Goal: Transaction & Acquisition: Purchase product/service

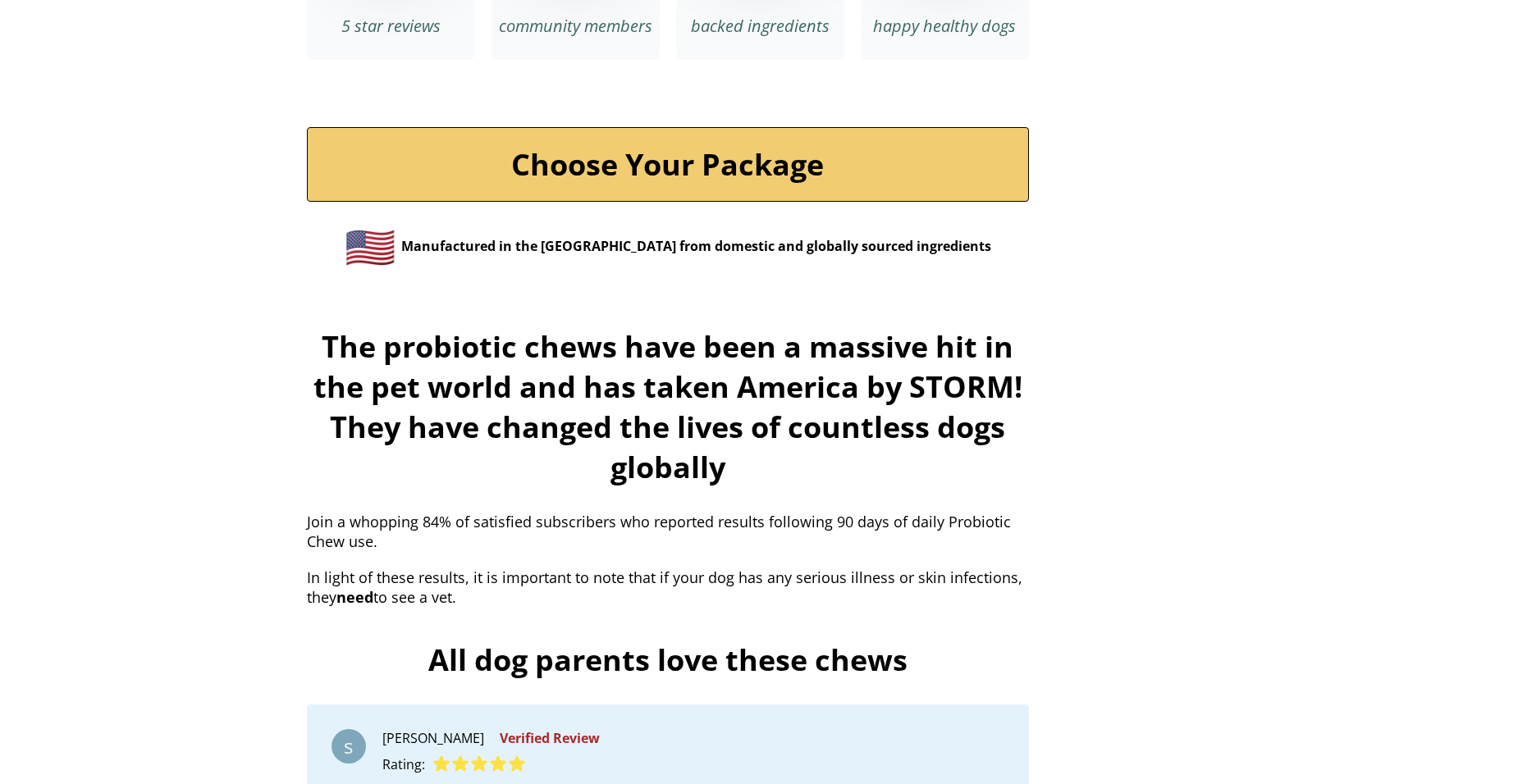
scroll to position [5756, 0]
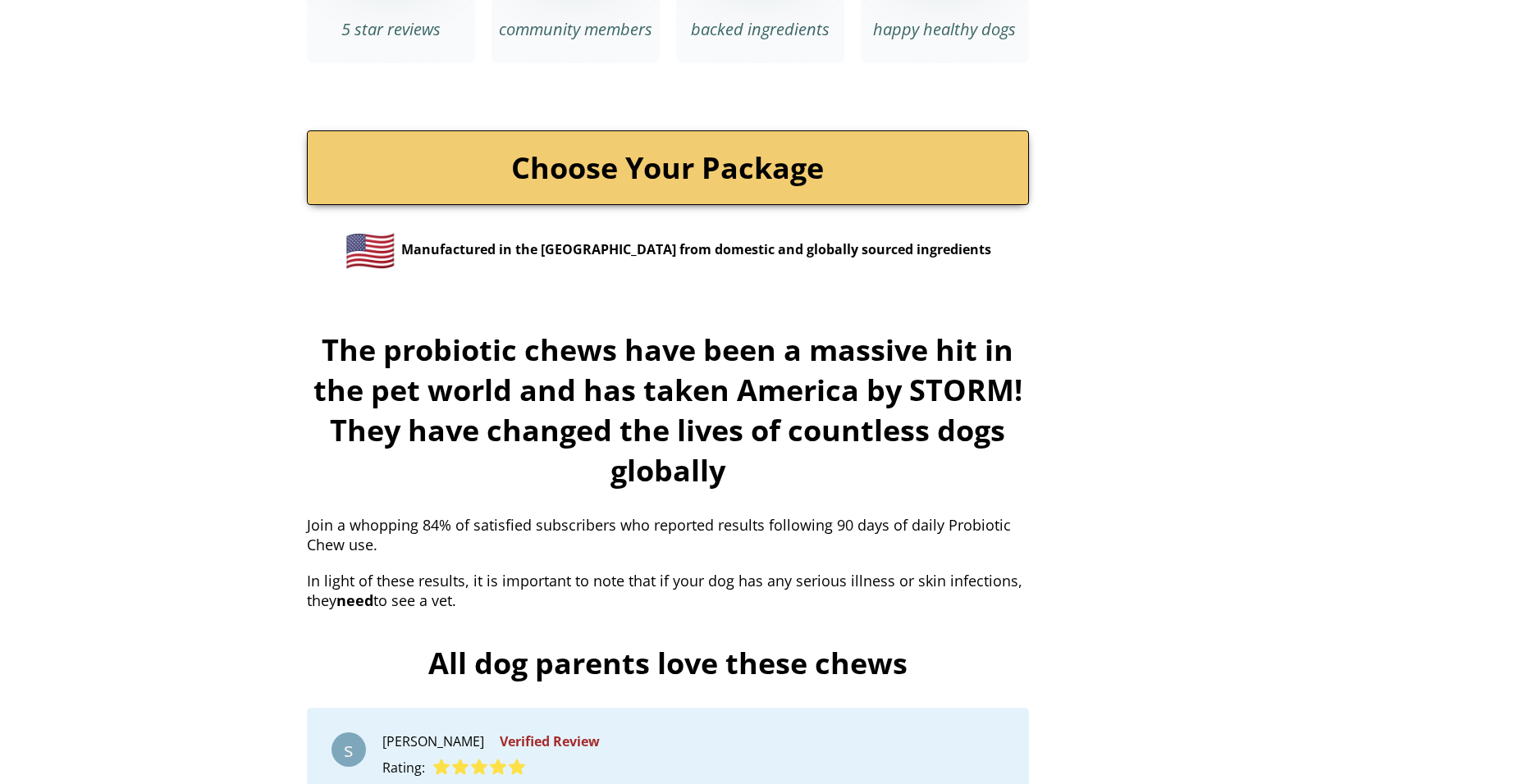
click at [655, 130] on link "Choose Your Package" at bounding box center [667, 167] width 722 height 75
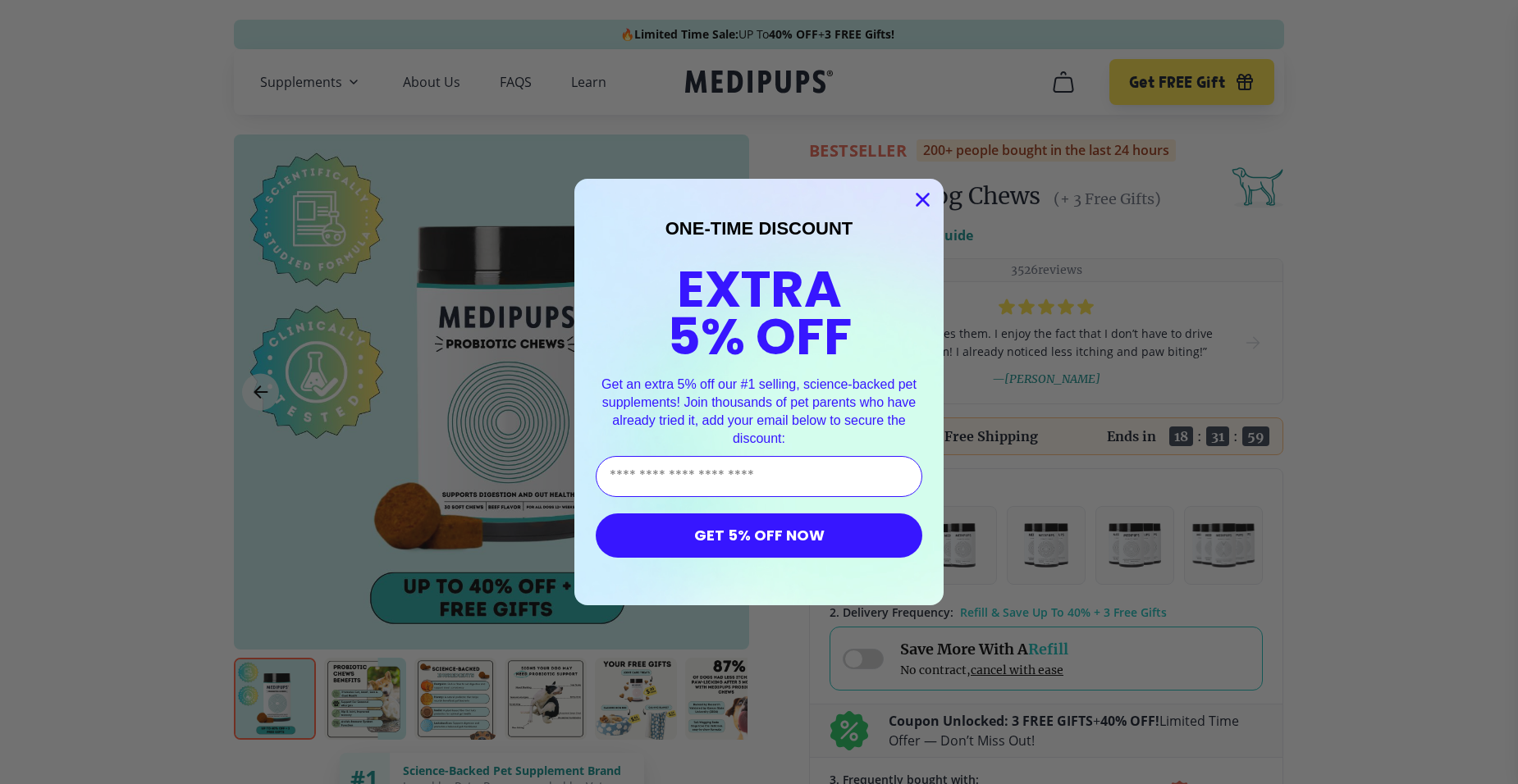
click at [926, 197] on icon "Close dialog" at bounding box center [922, 200] width 11 height 11
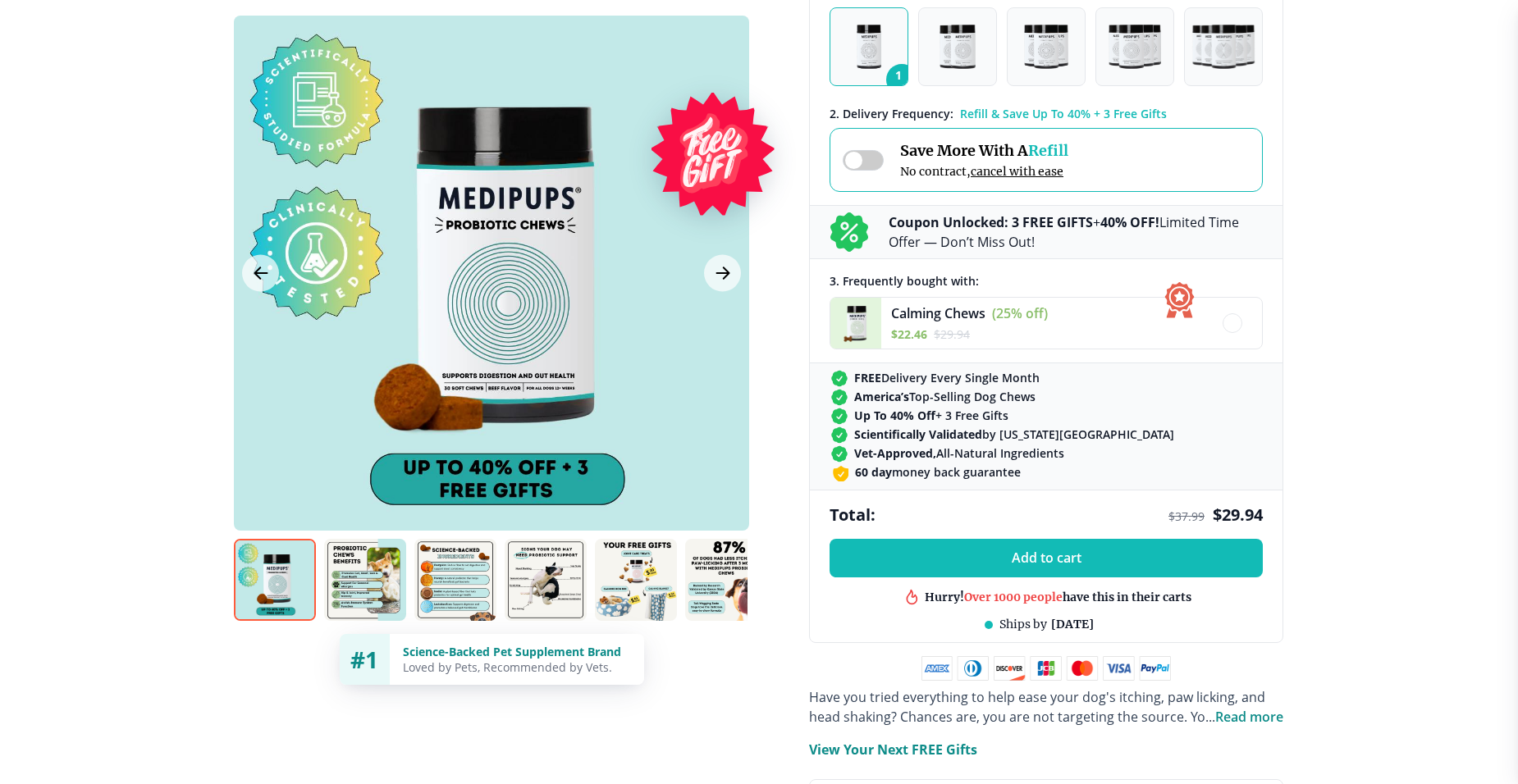
scroll to position [574, 0]
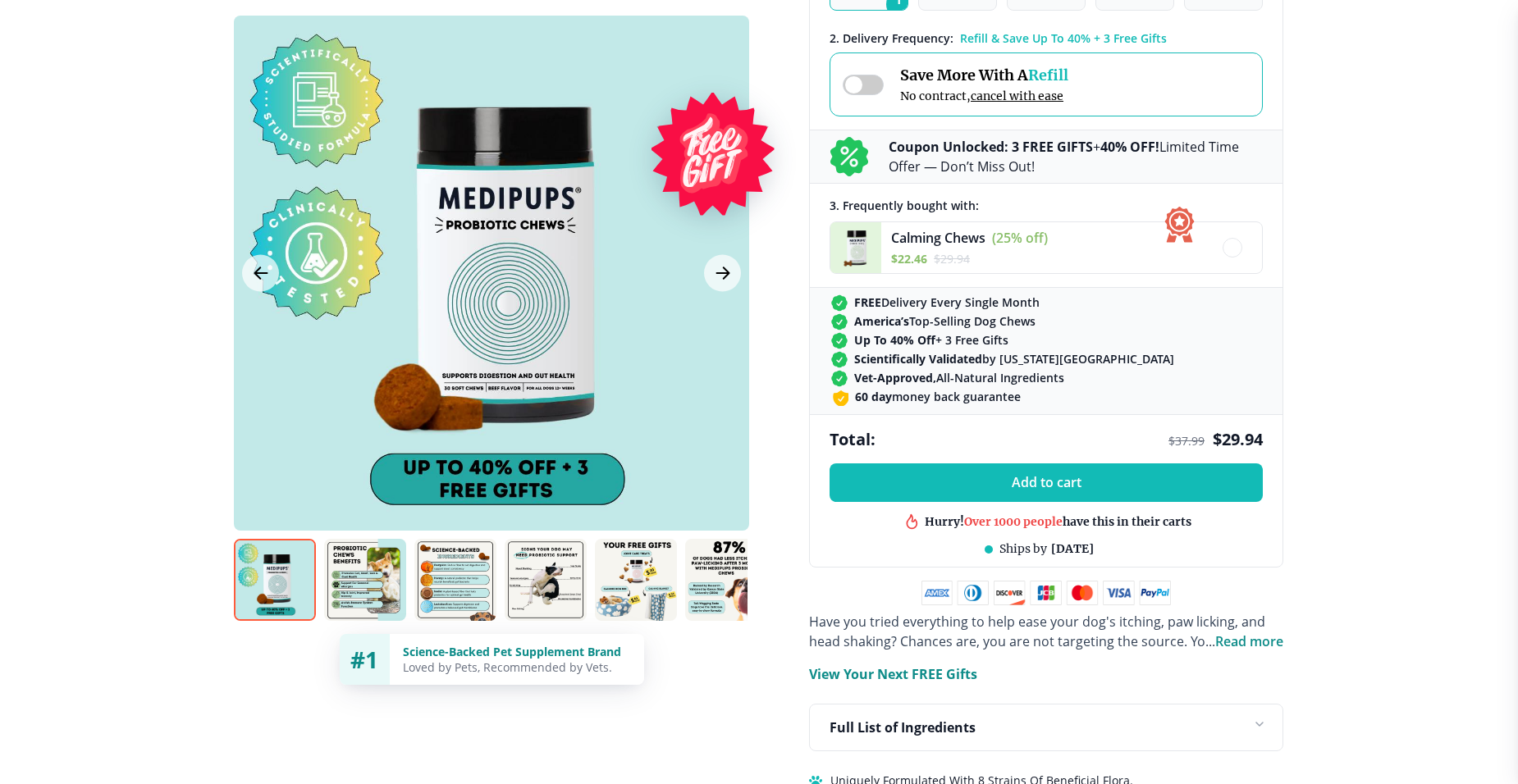
click at [355, 563] on img at bounding box center [365, 579] width 82 height 82
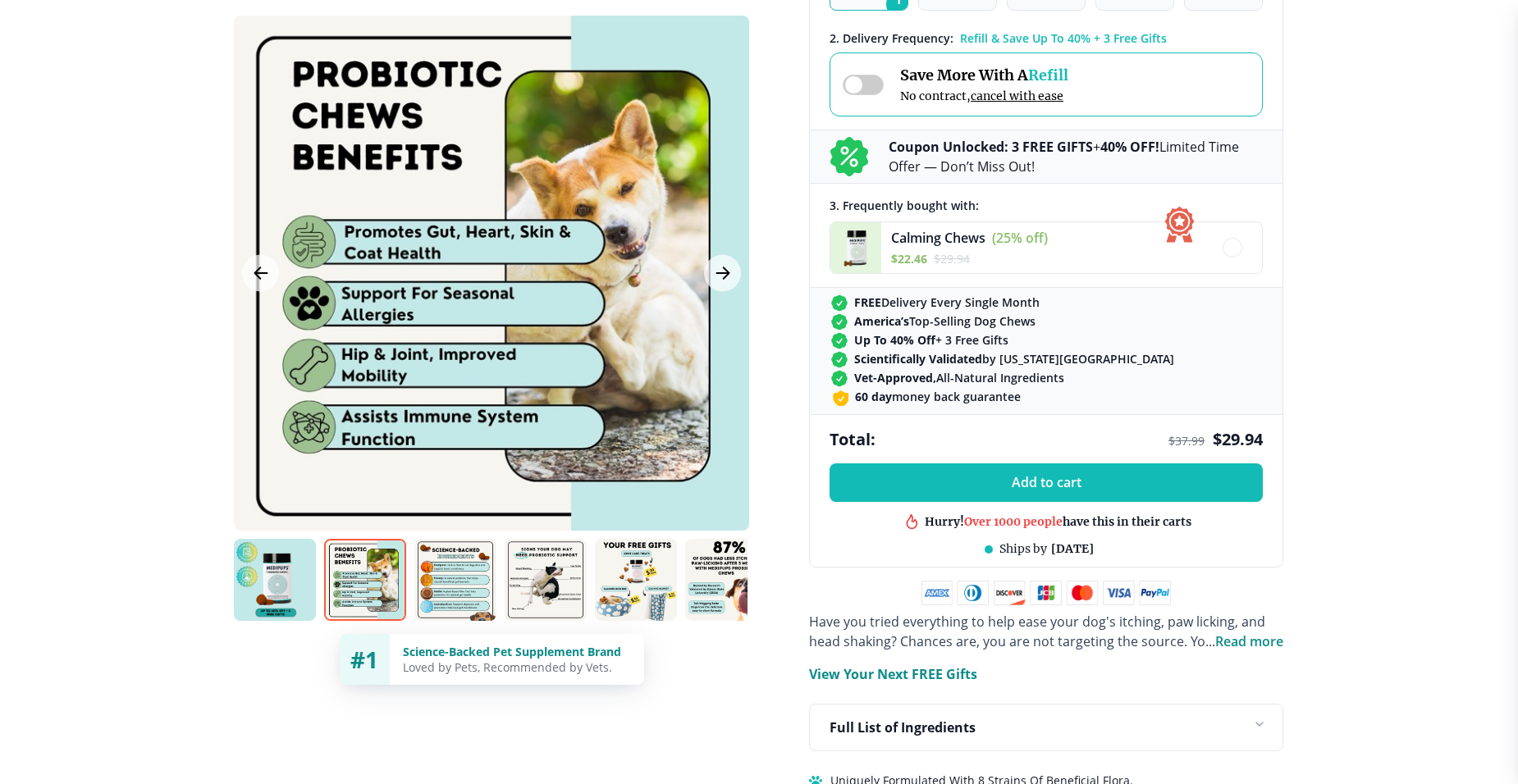
click at [468, 564] on img at bounding box center [454, 579] width 82 height 82
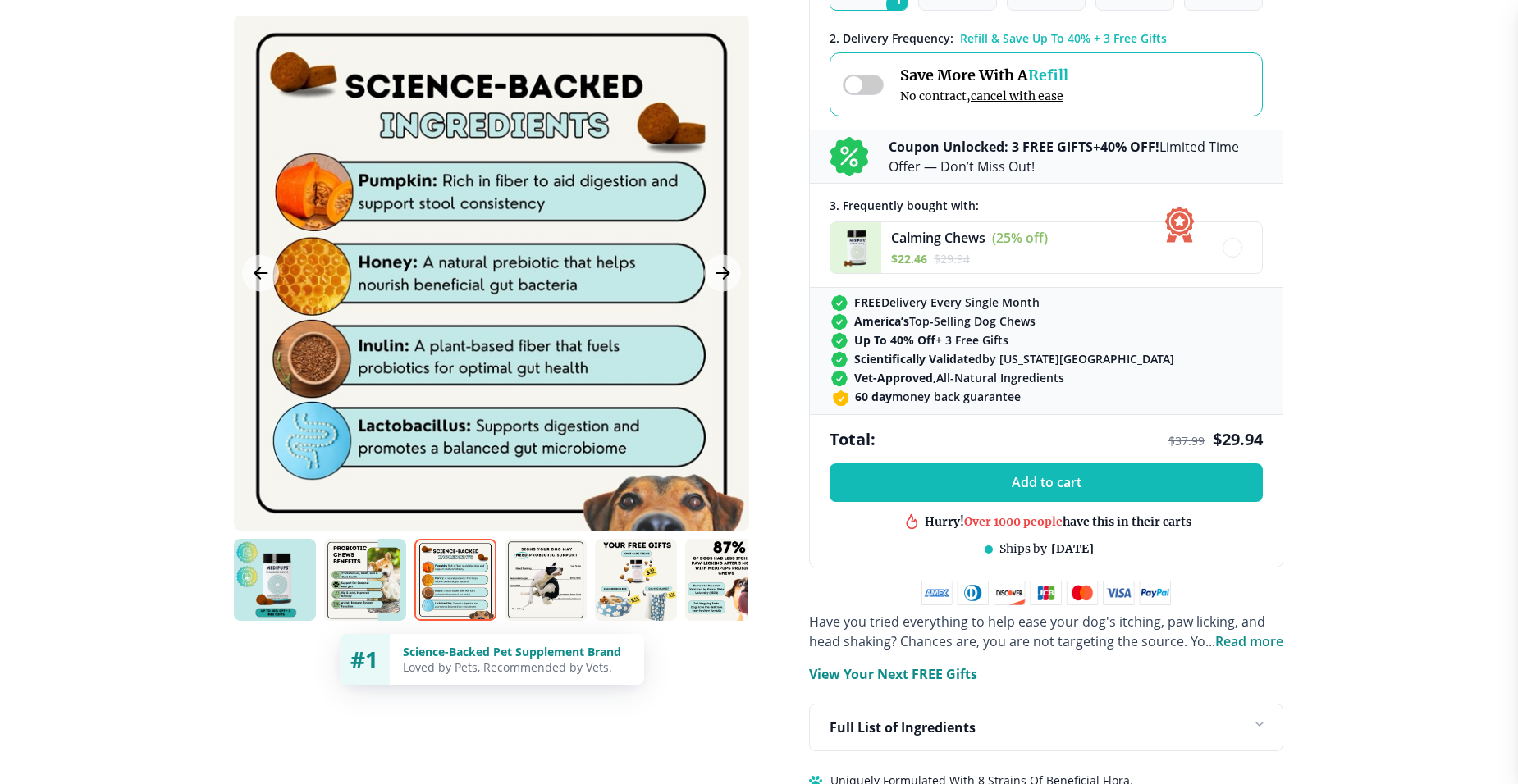
click at [540, 582] on img at bounding box center [545, 579] width 82 height 82
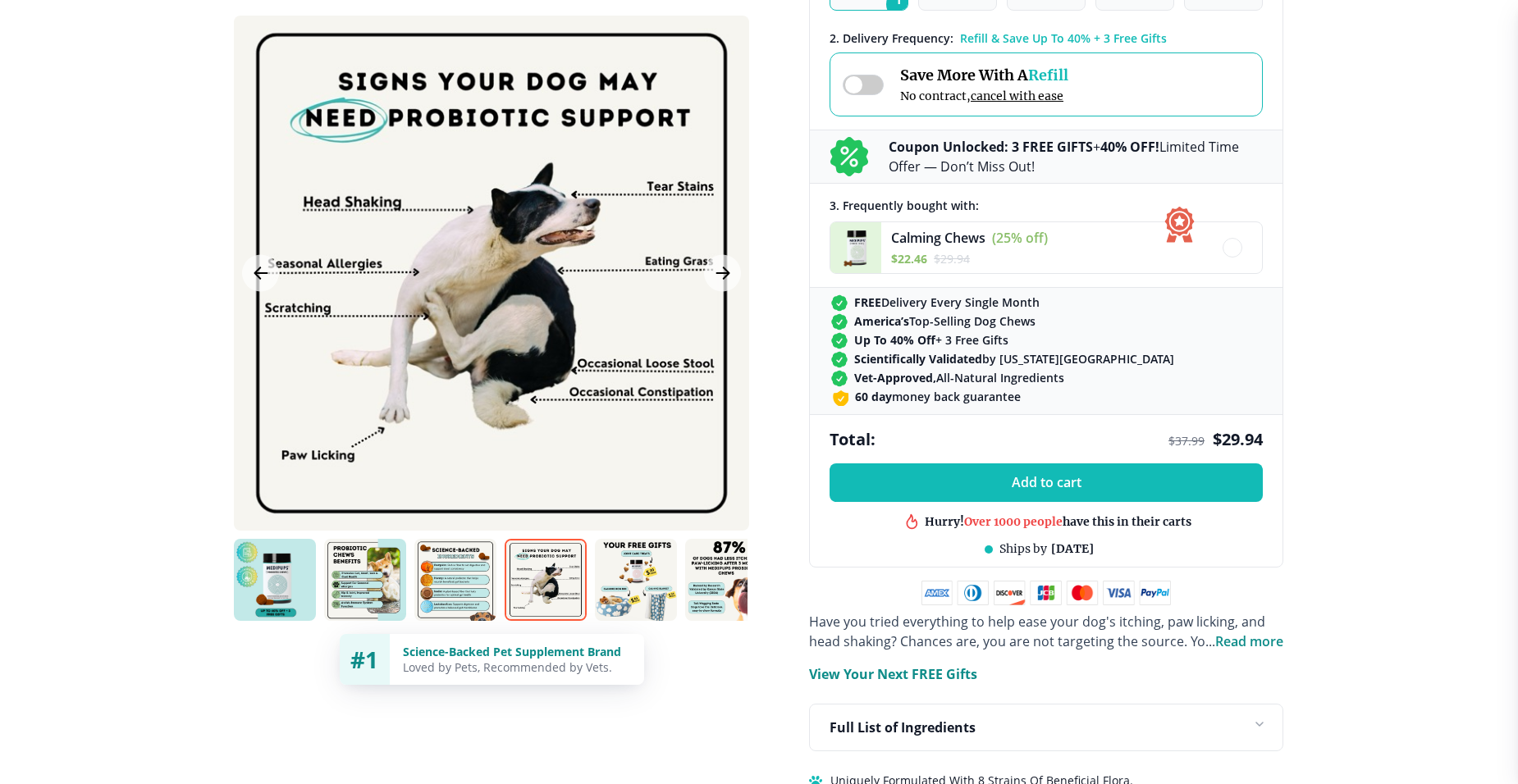
click at [635, 590] on img at bounding box center [636, 579] width 82 height 82
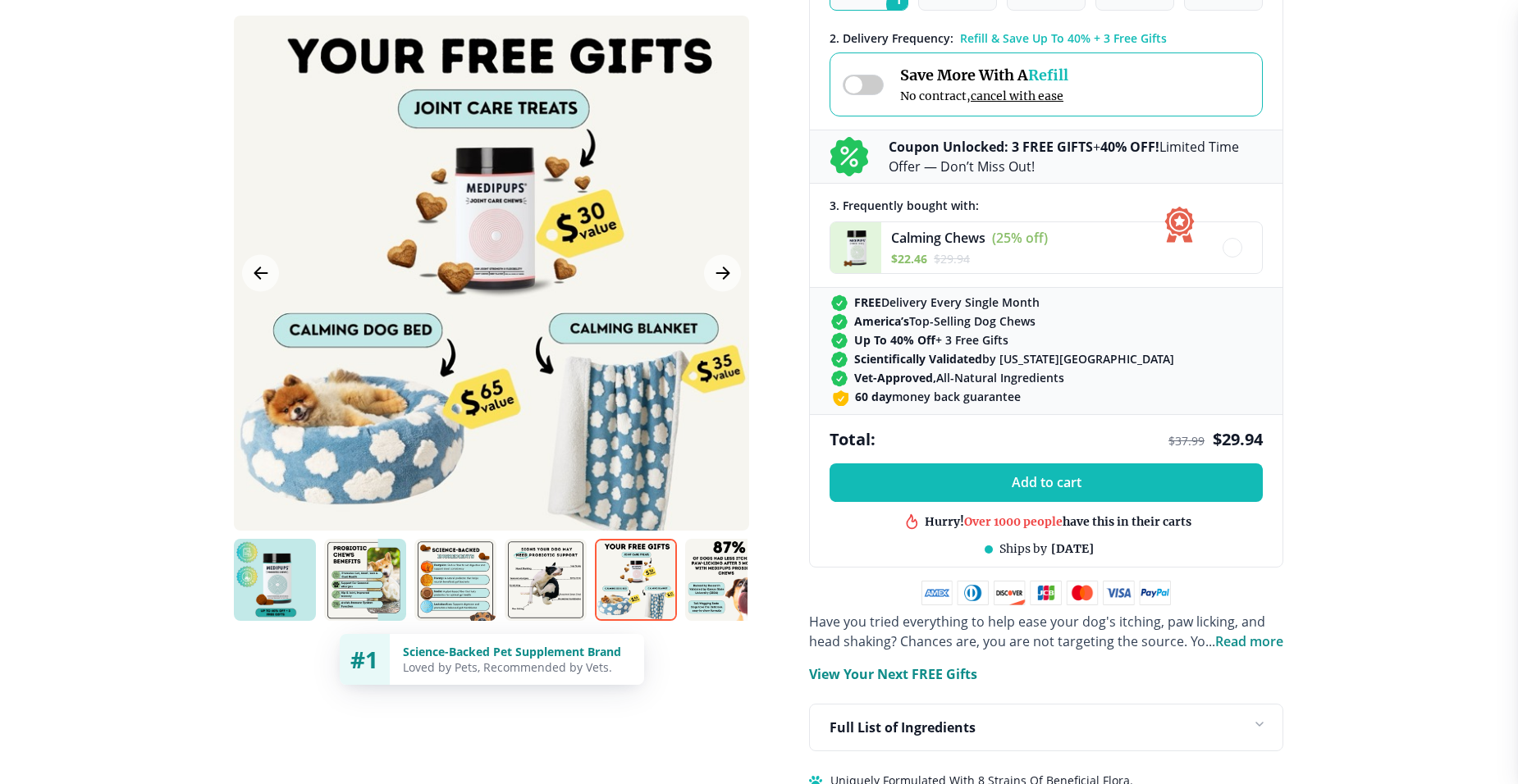
click at [729, 592] on img at bounding box center [725, 579] width 82 height 82
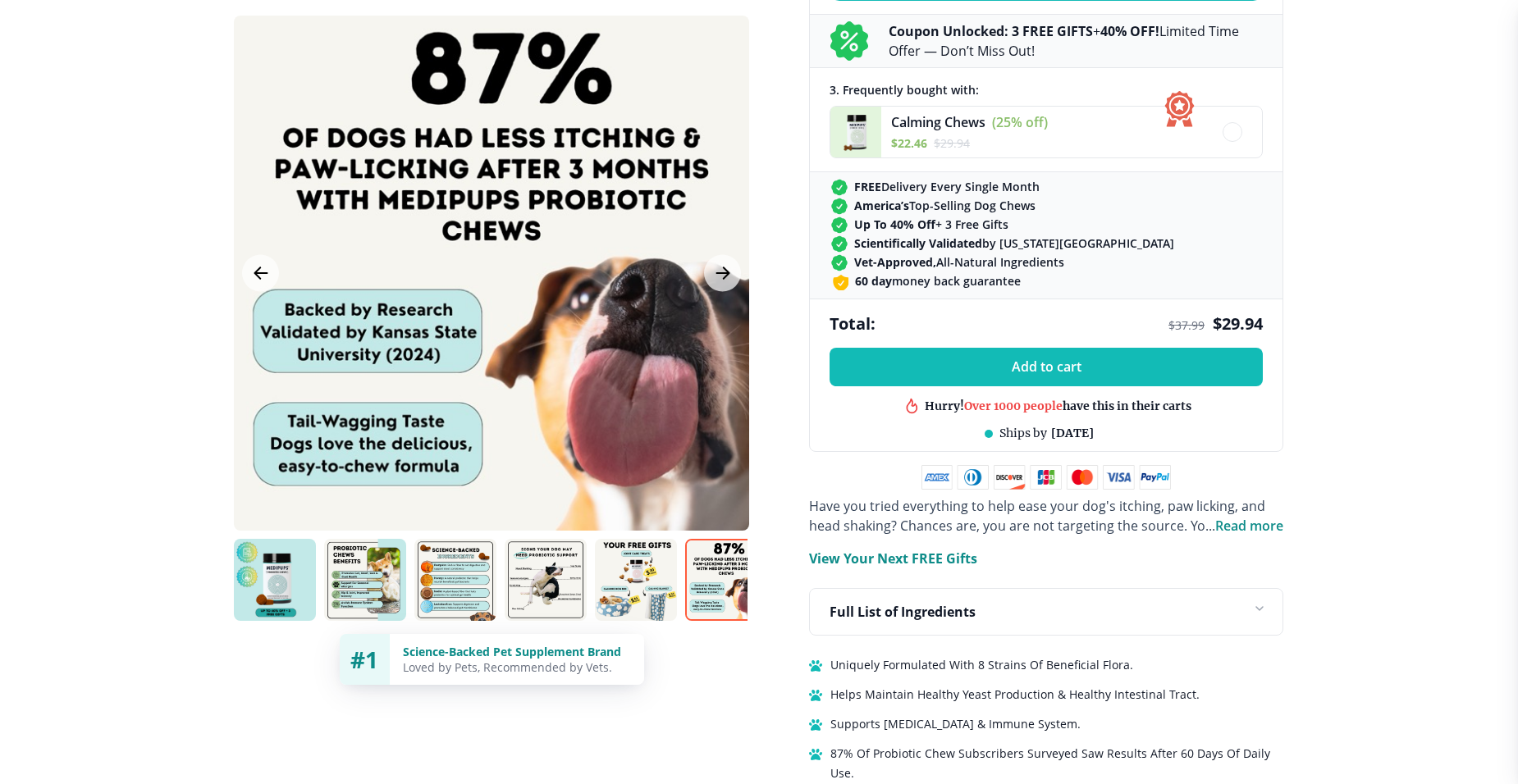
scroll to position [738, 0]
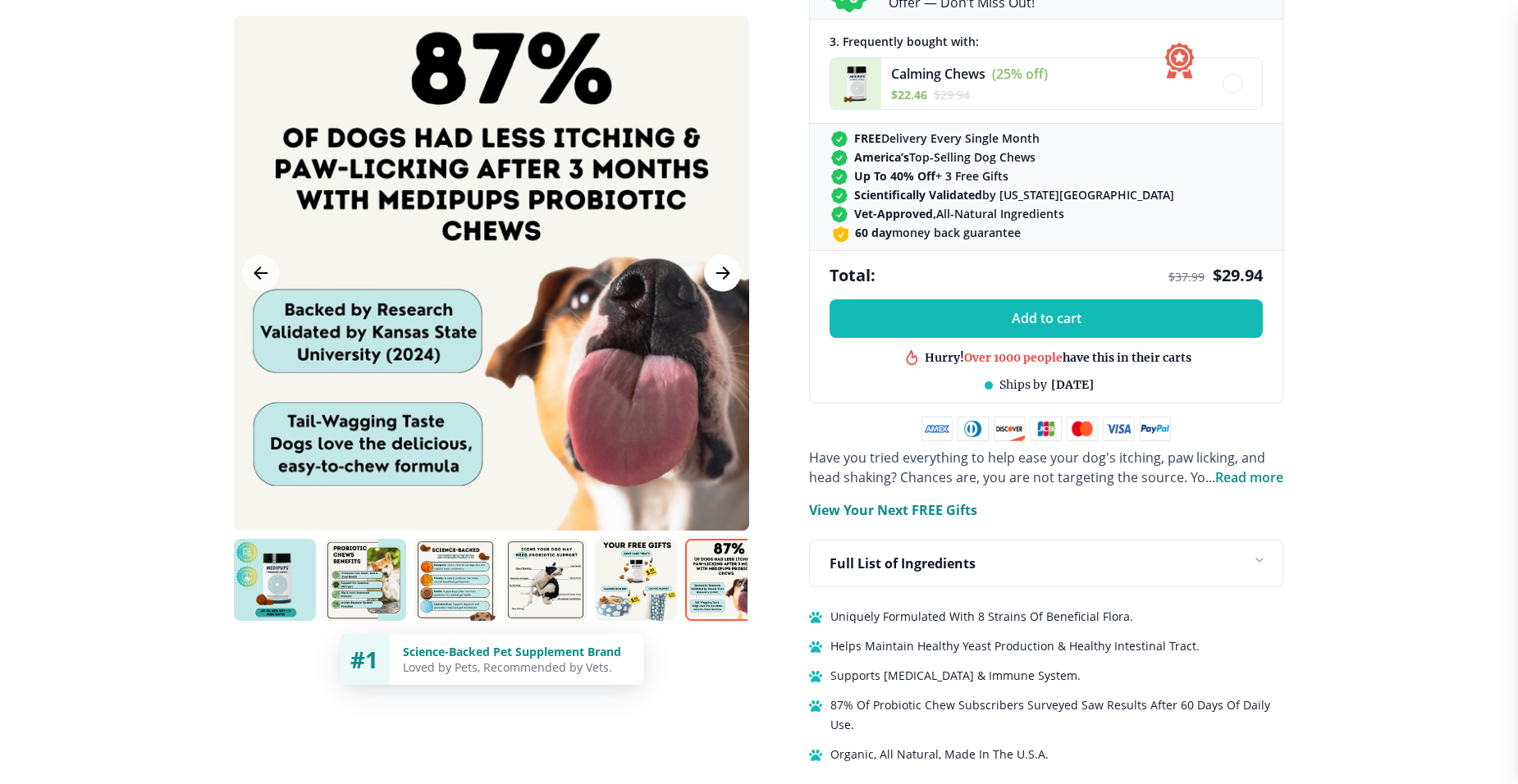
click at [719, 272] on icon "Next Image" at bounding box center [723, 273] width 19 height 20
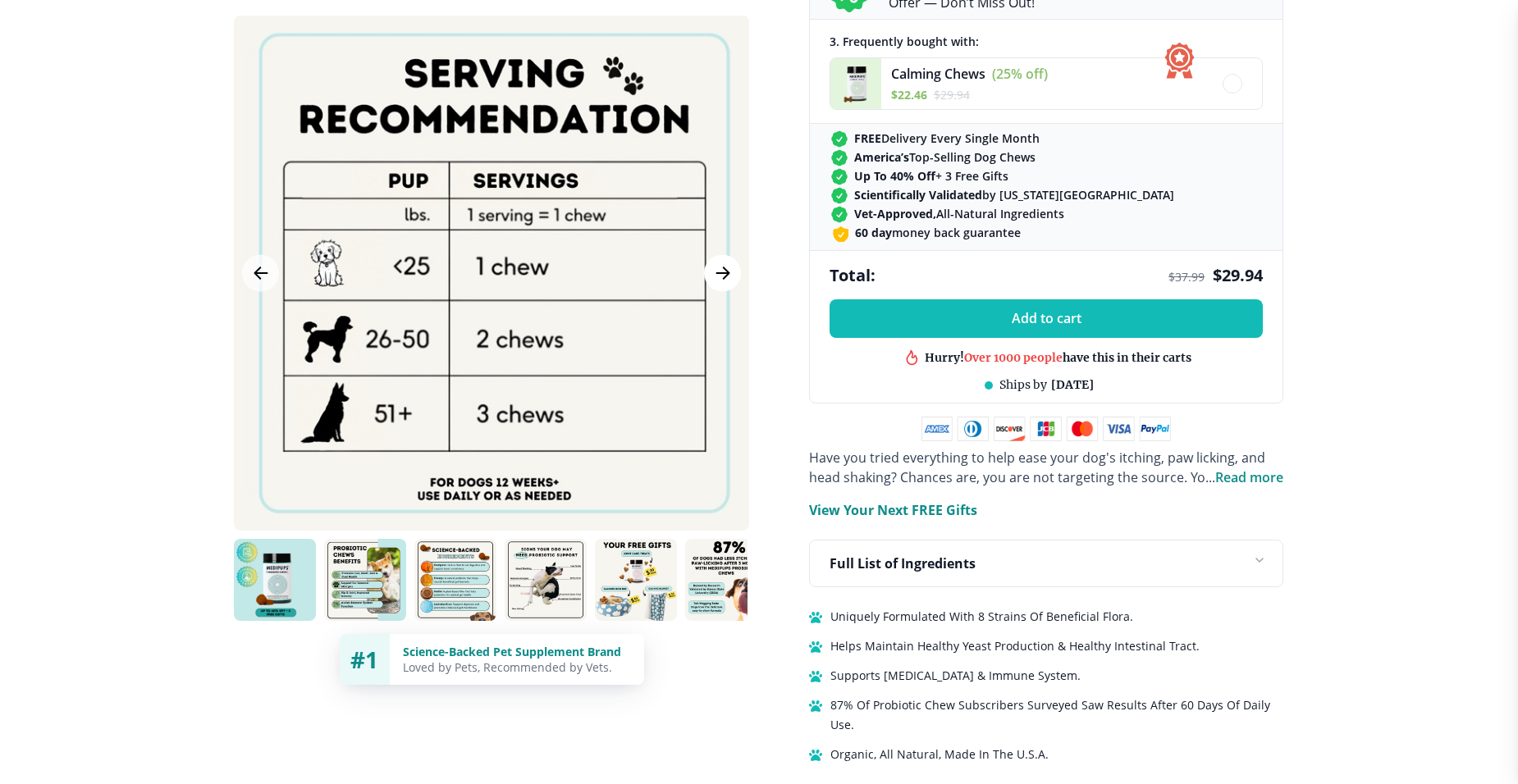
click at [723, 268] on icon "Next Image" at bounding box center [723, 272] width 12 height 11
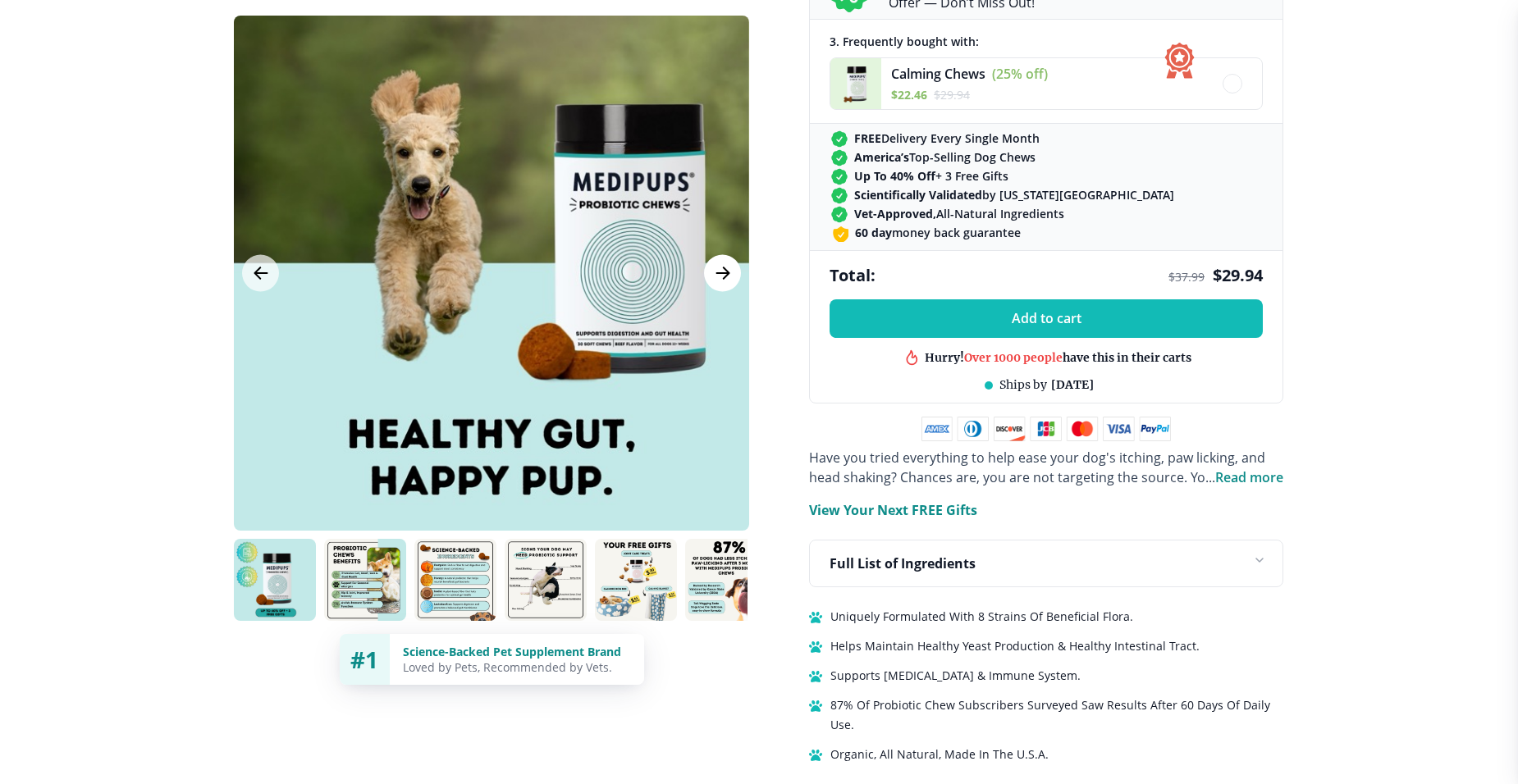
click at [723, 268] on icon "Next Image" at bounding box center [723, 272] width 12 height 11
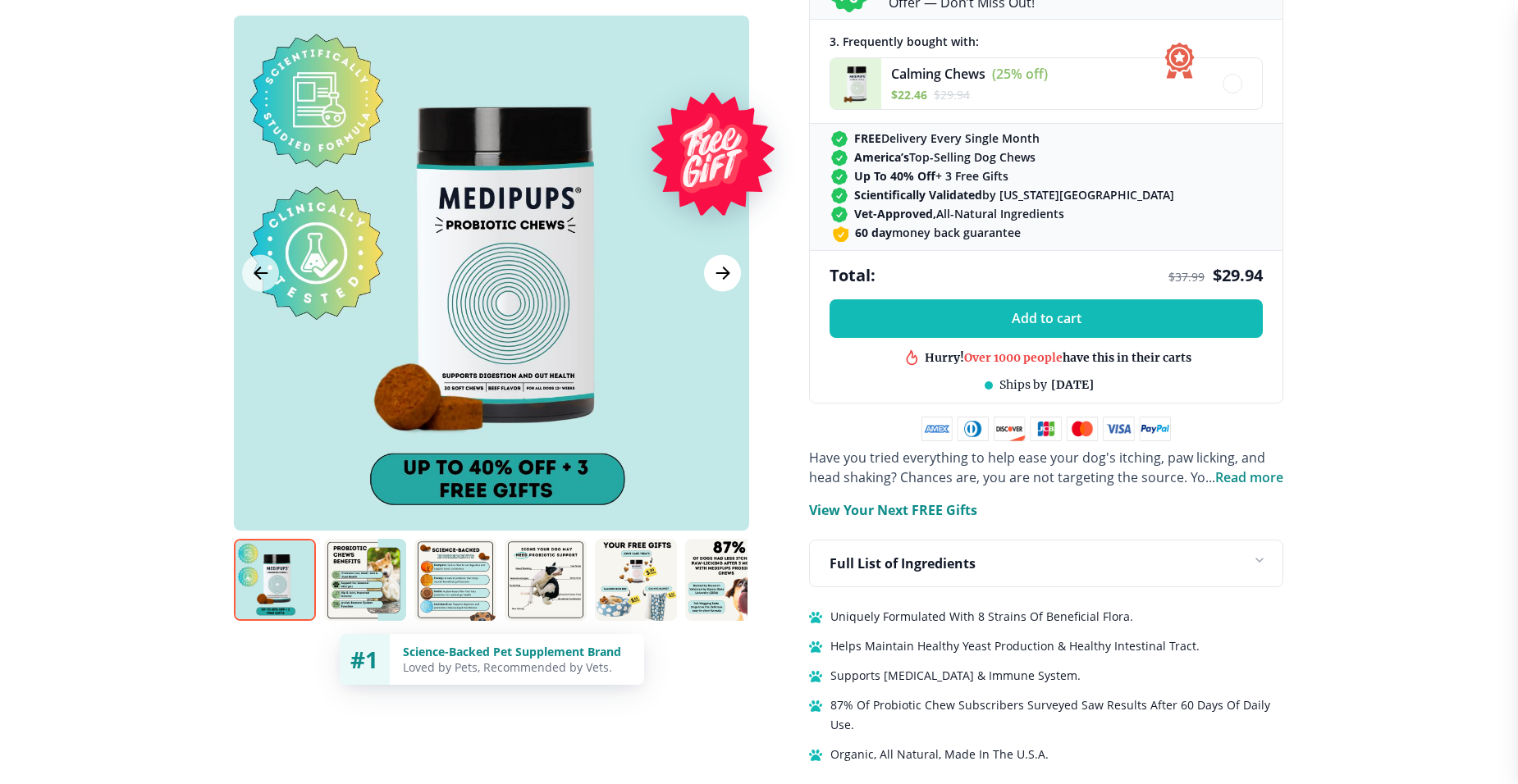
click at [723, 268] on icon "Next Image" at bounding box center [723, 272] width 12 height 11
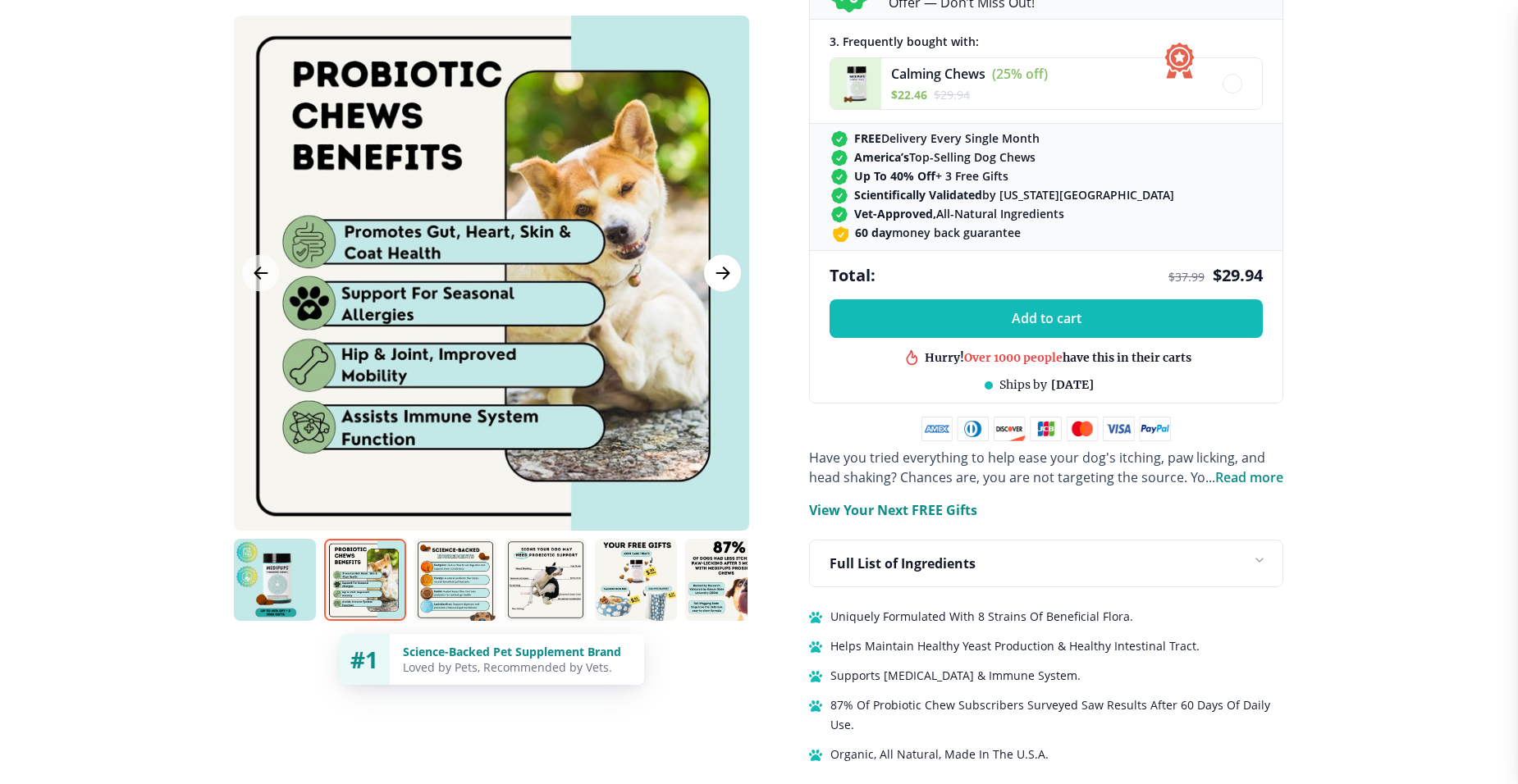
click at [723, 268] on icon "Next Image" at bounding box center [723, 272] width 12 height 11
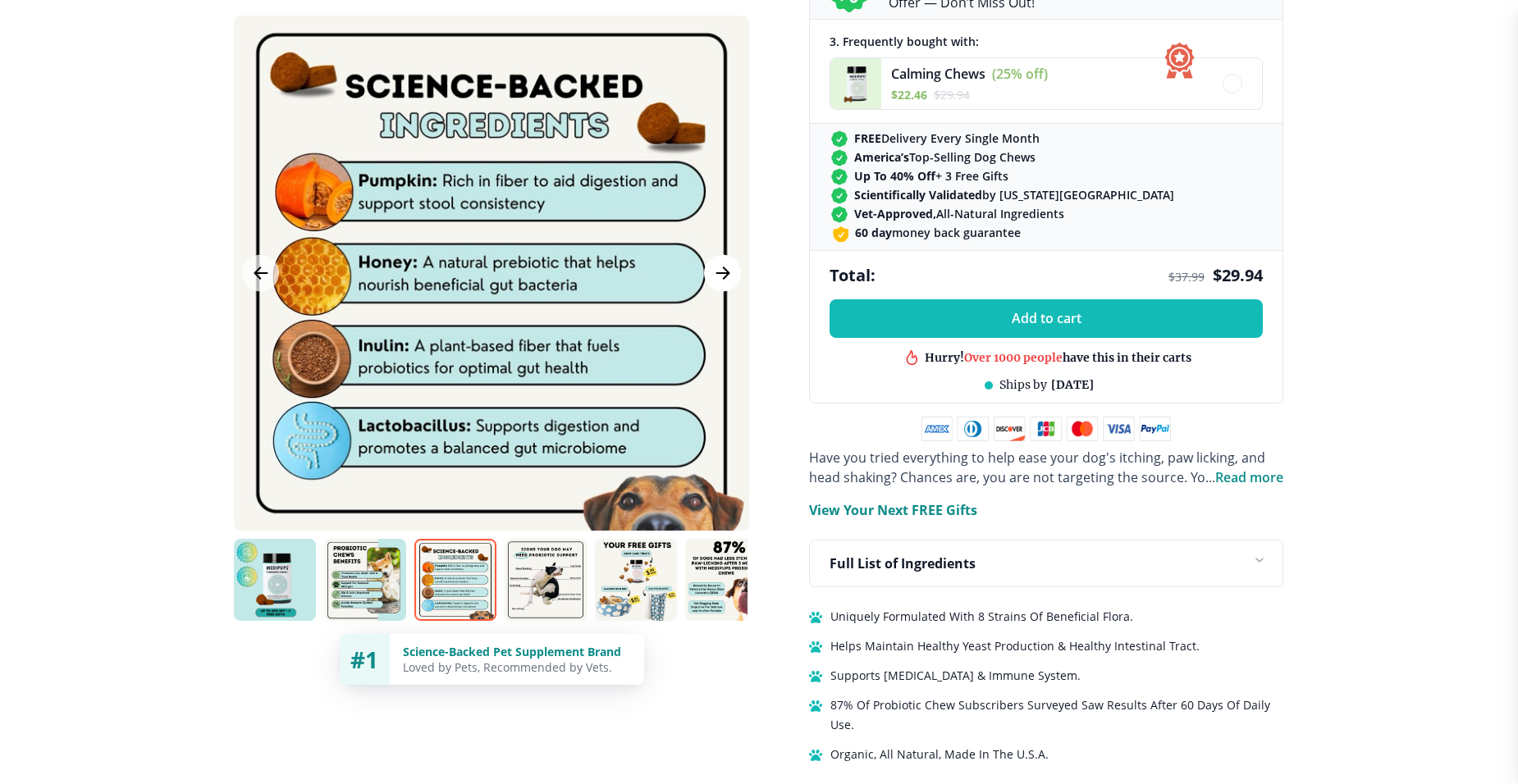
click at [723, 268] on icon "Next Image" at bounding box center [723, 272] width 12 height 11
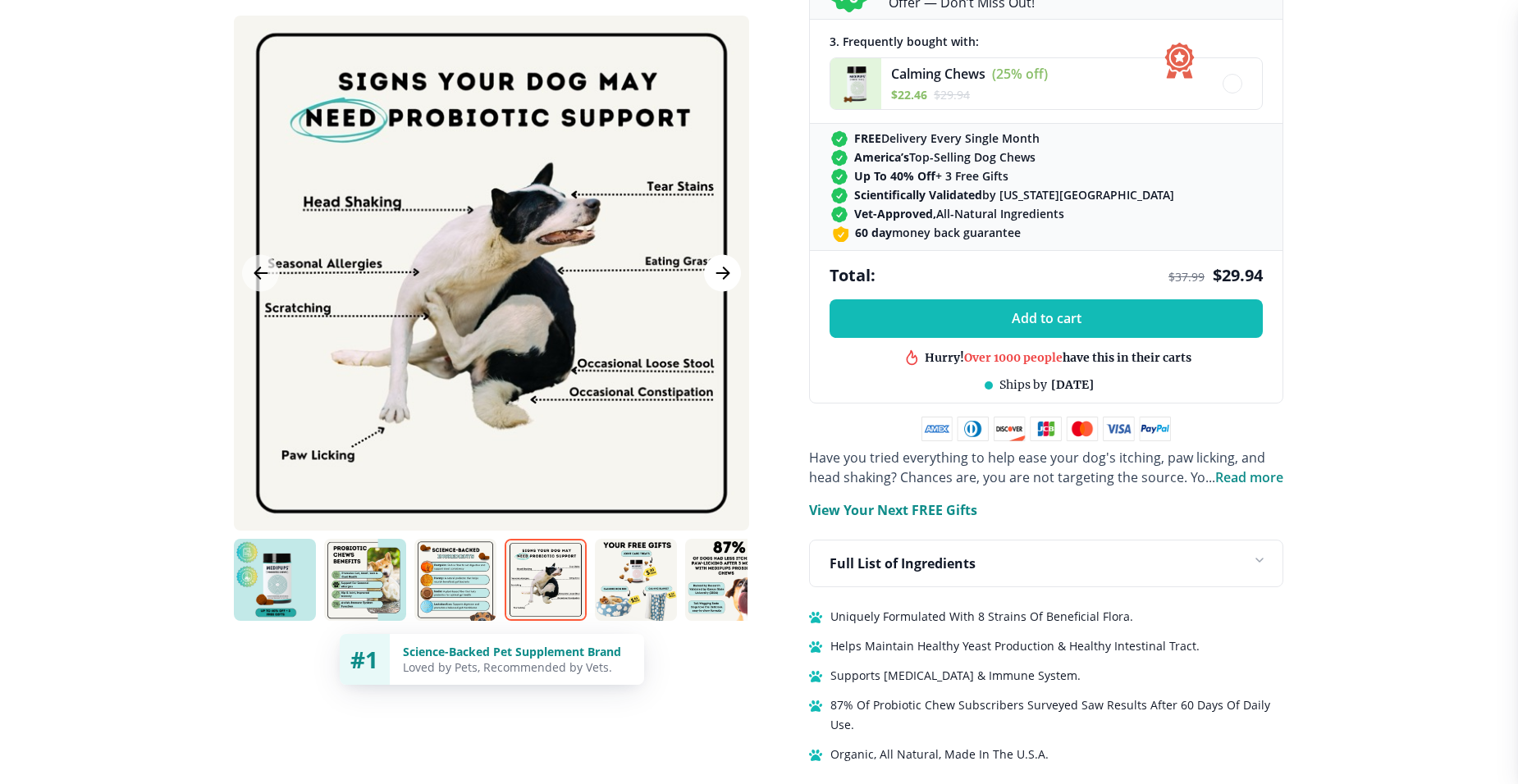
click at [723, 268] on icon "Next Image" at bounding box center [723, 272] width 12 height 11
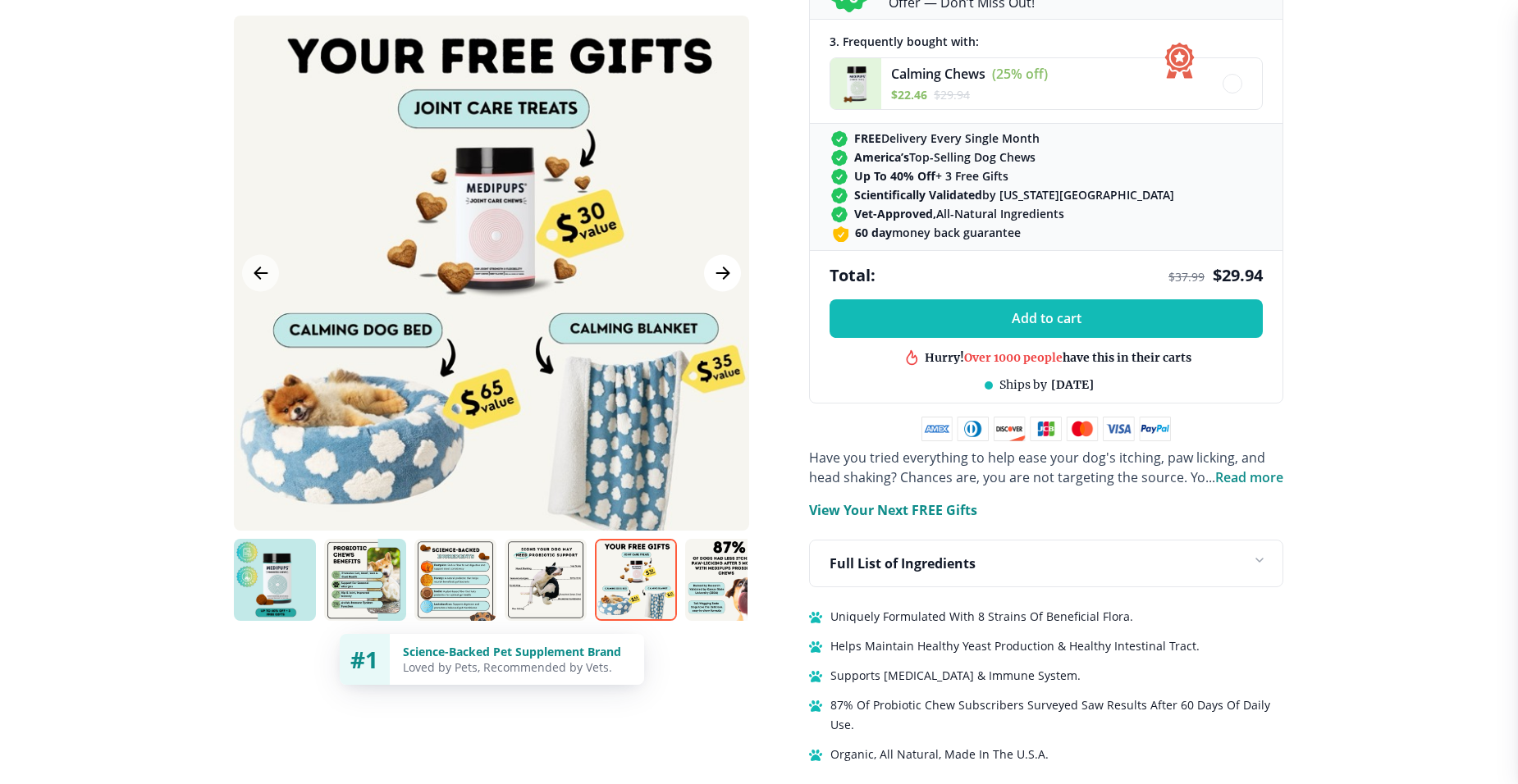
click at [723, 268] on icon "Next Image" at bounding box center [723, 272] width 12 height 11
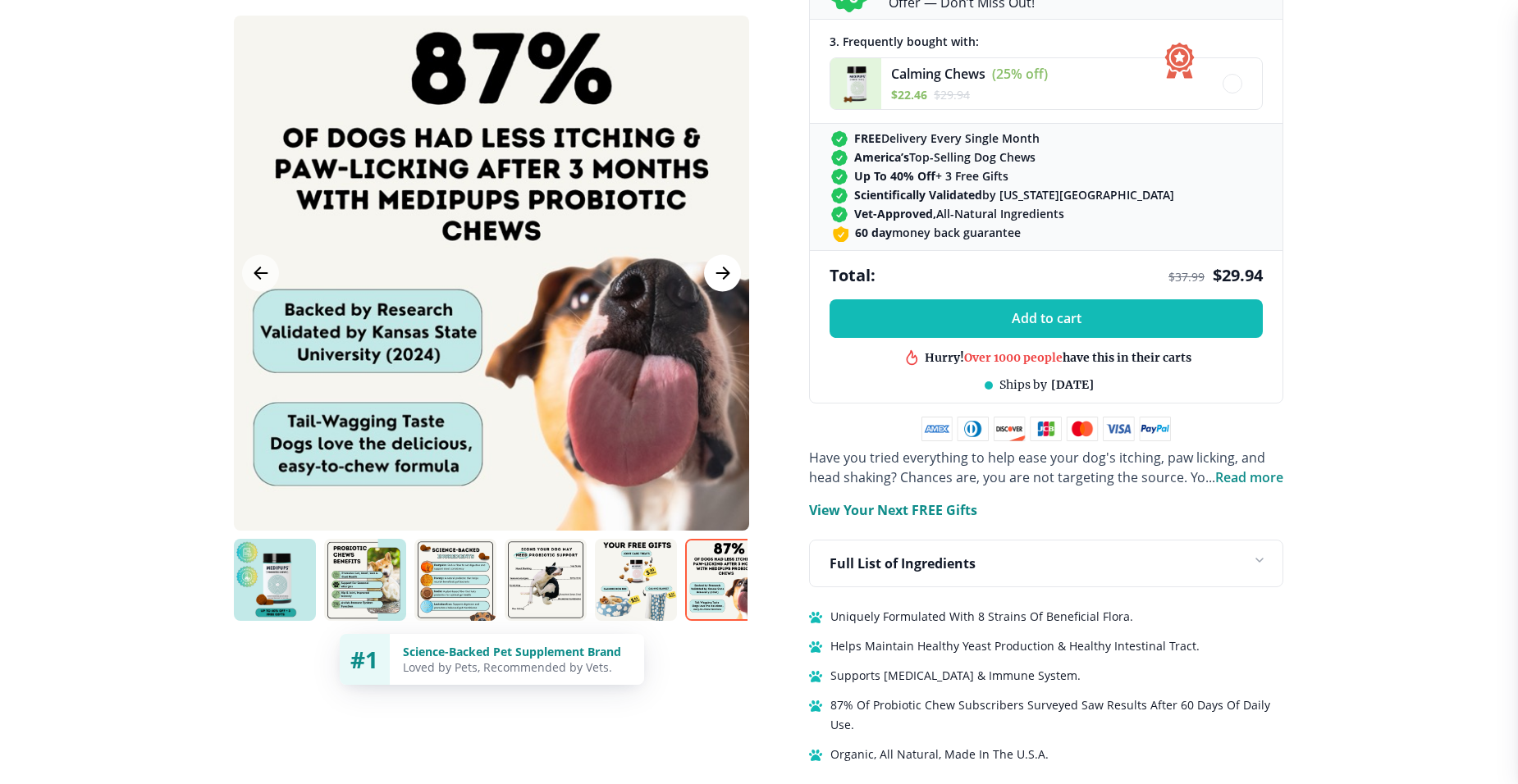
click at [716, 268] on icon "Next Image" at bounding box center [723, 273] width 19 height 20
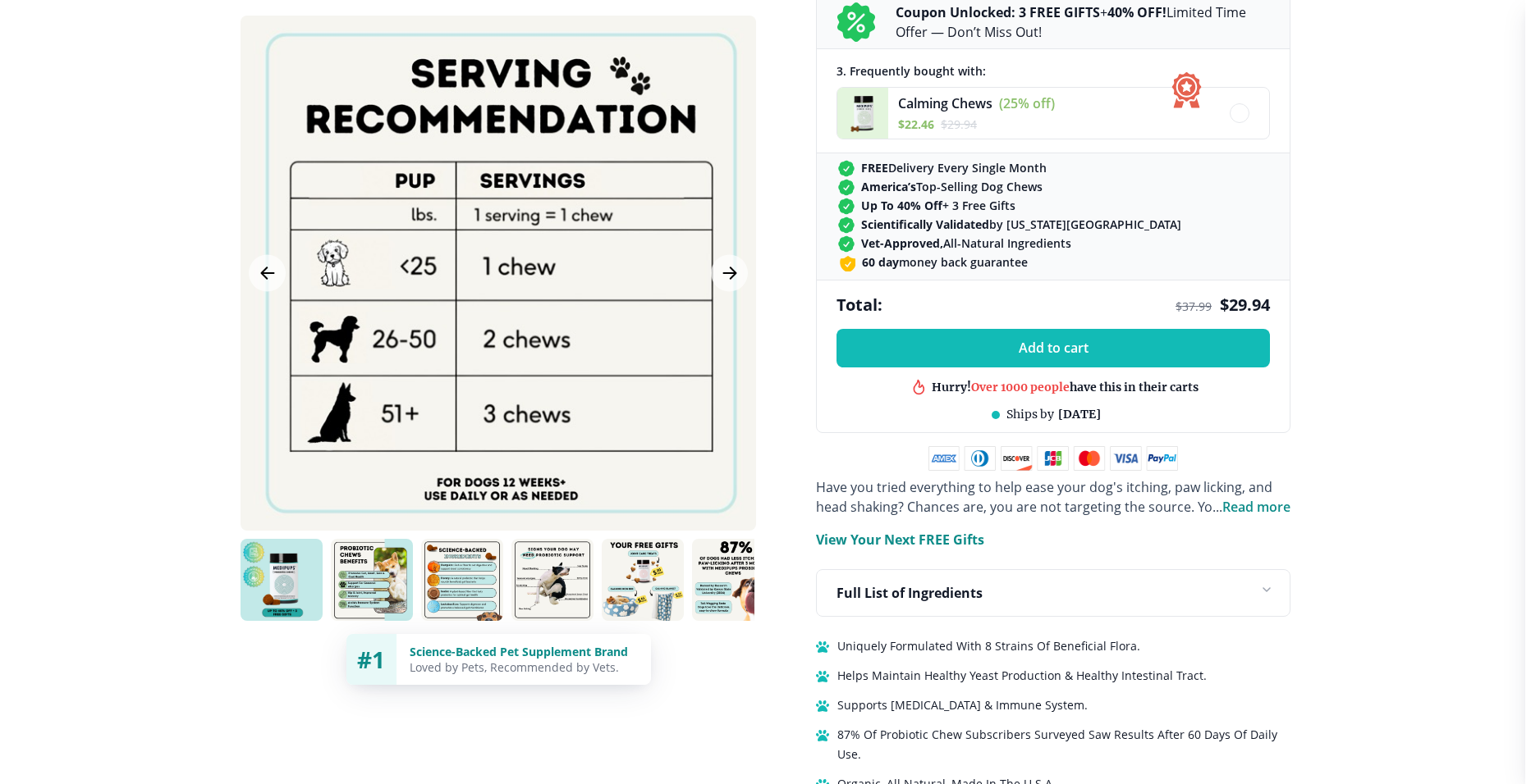
scroll to position [758, 0]
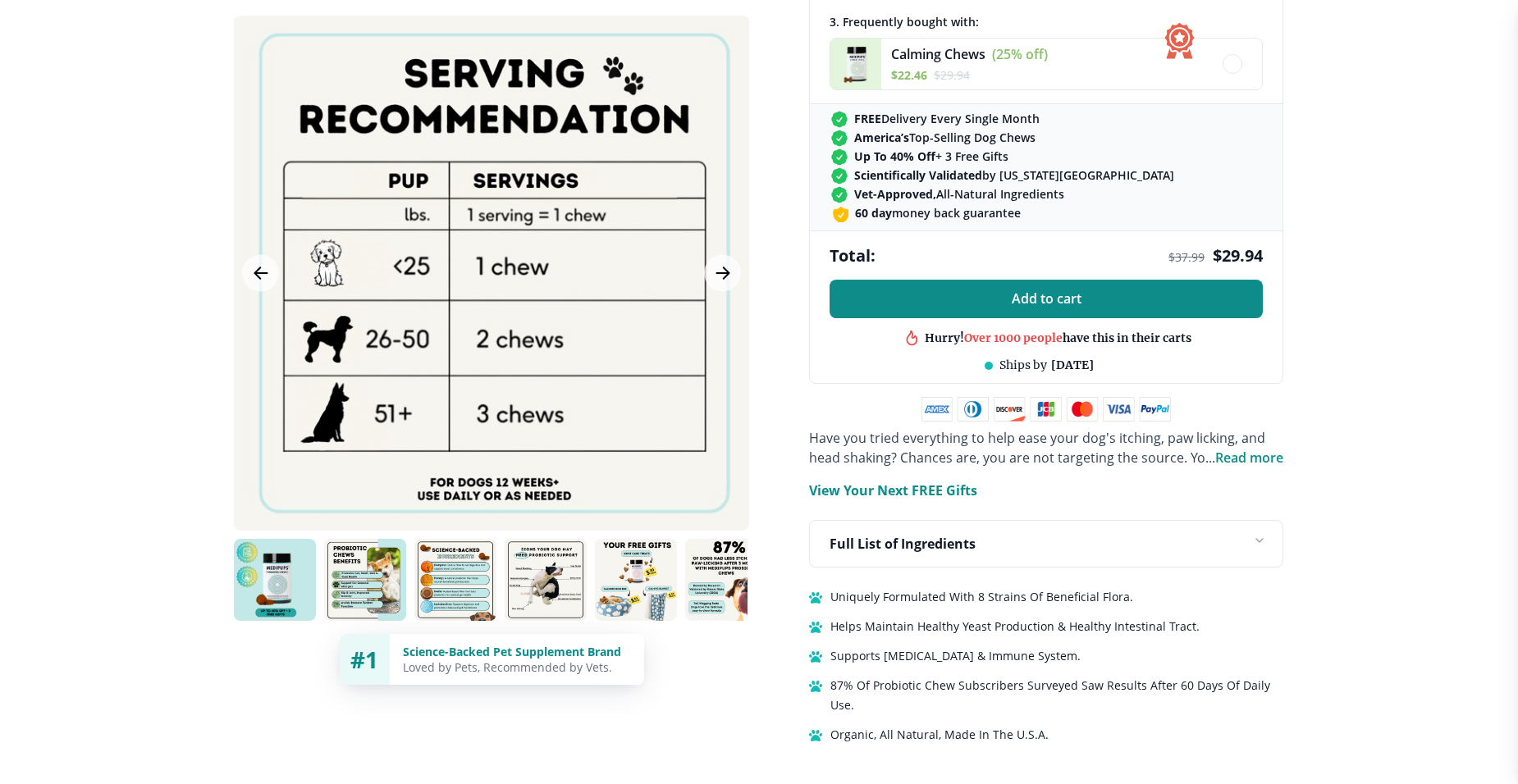
click at [1054, 294] on span "Add to cart" at bounding box center [1046, 299] width 69 height 16
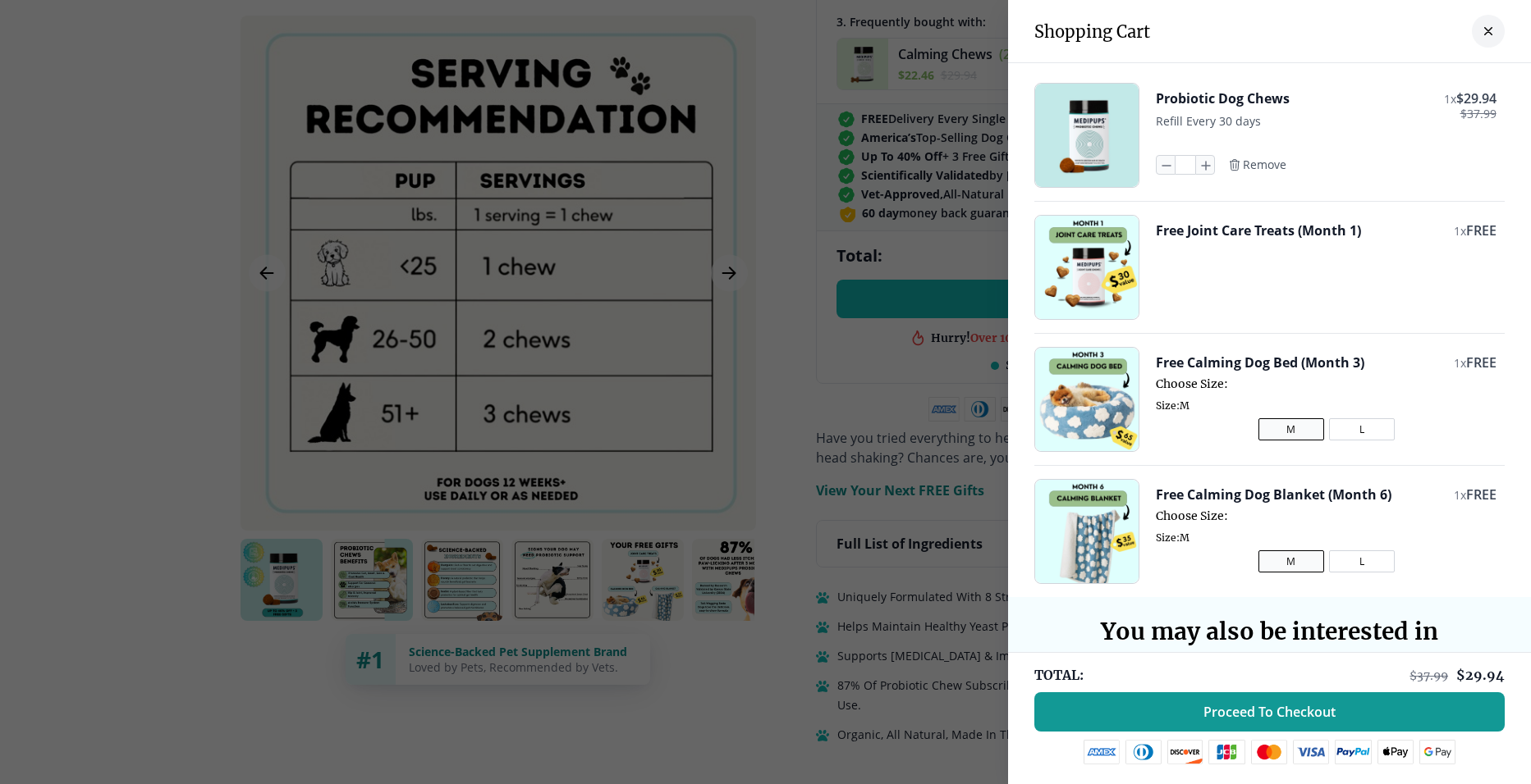
click at [1336, 430] on button "L" at bounding box center [1361, 429] width 66 height 22
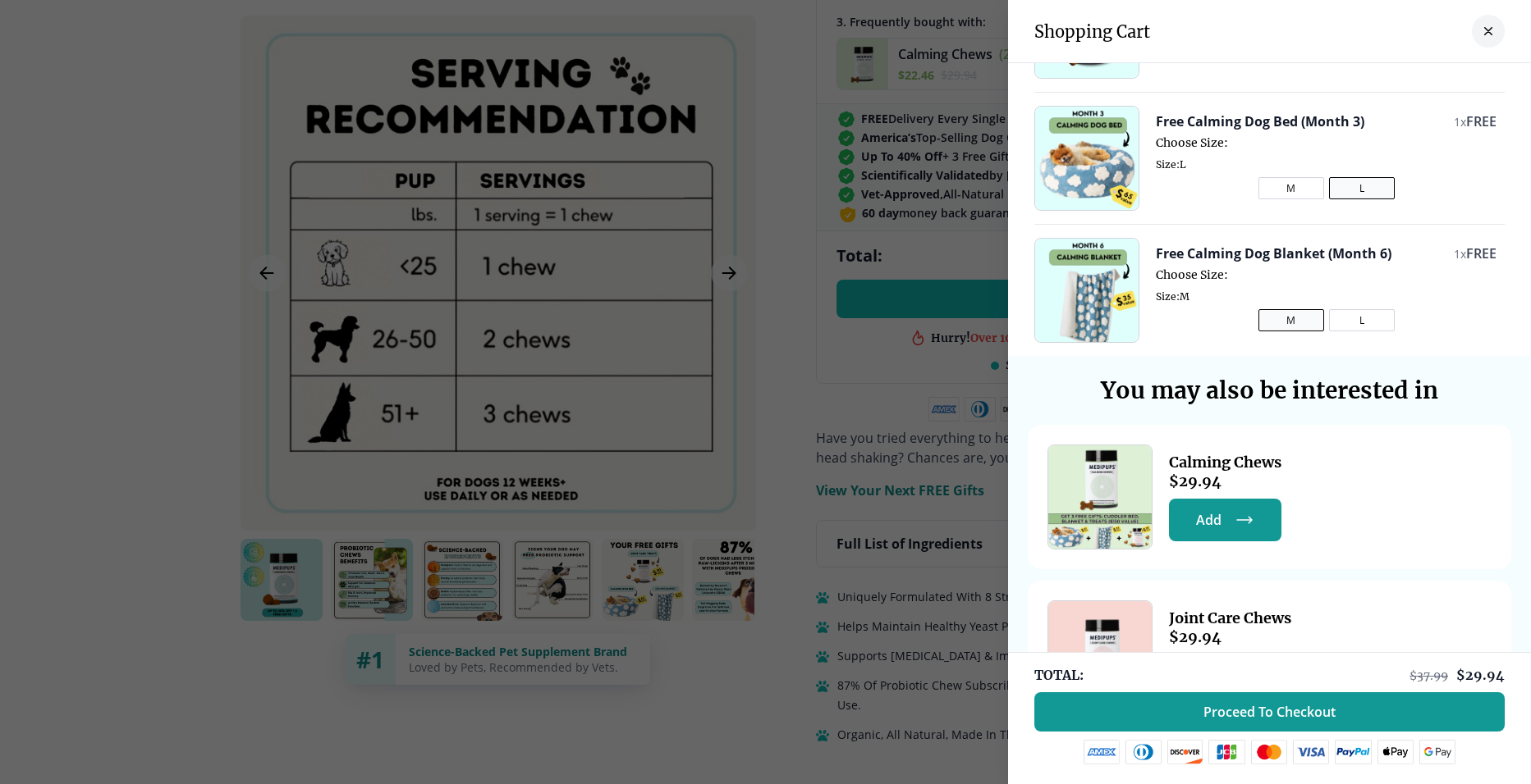
scroll to position [246, 0]
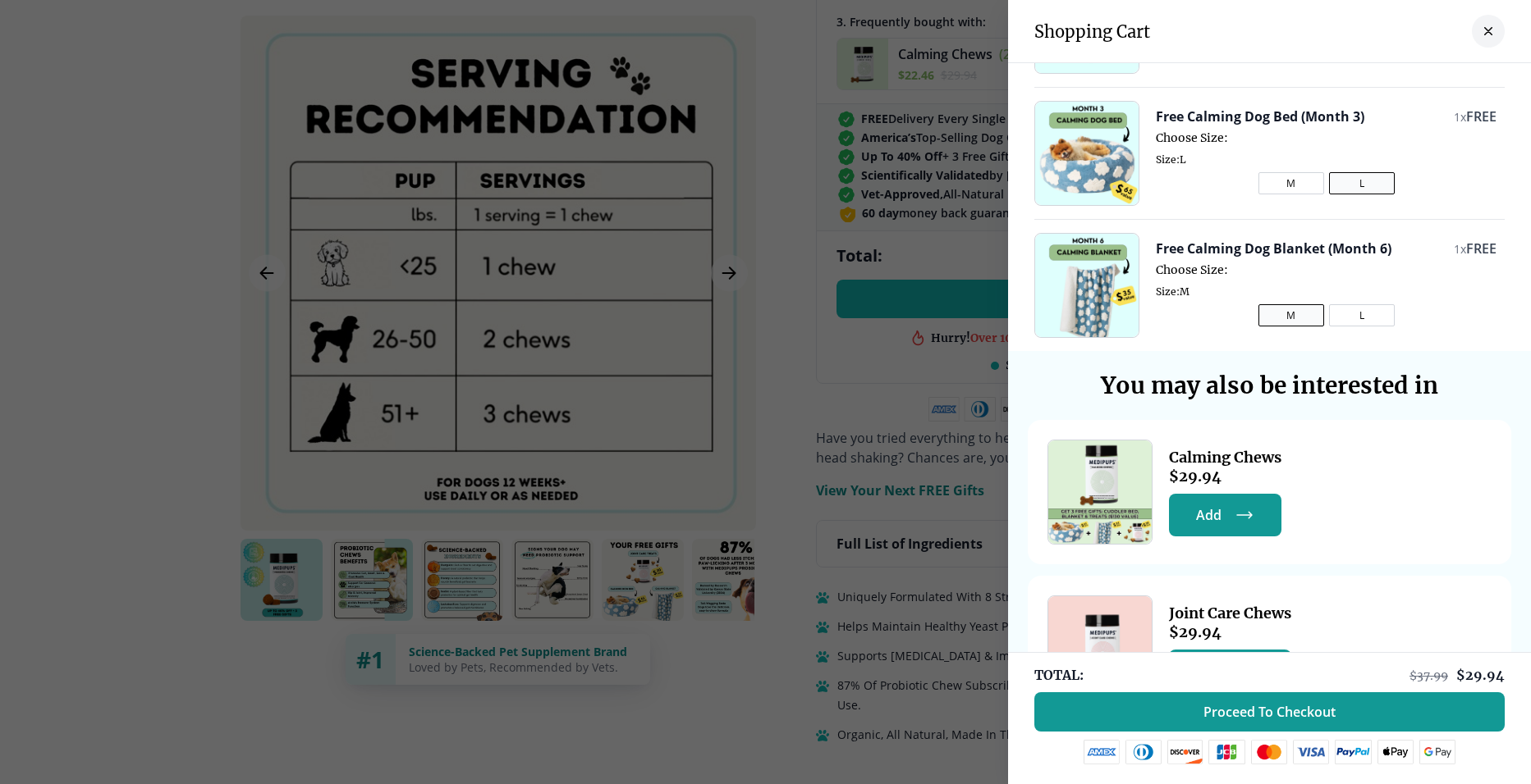
click at [1264, 184] on button "M" at bounding box center [1291, 183] width 66 height 22
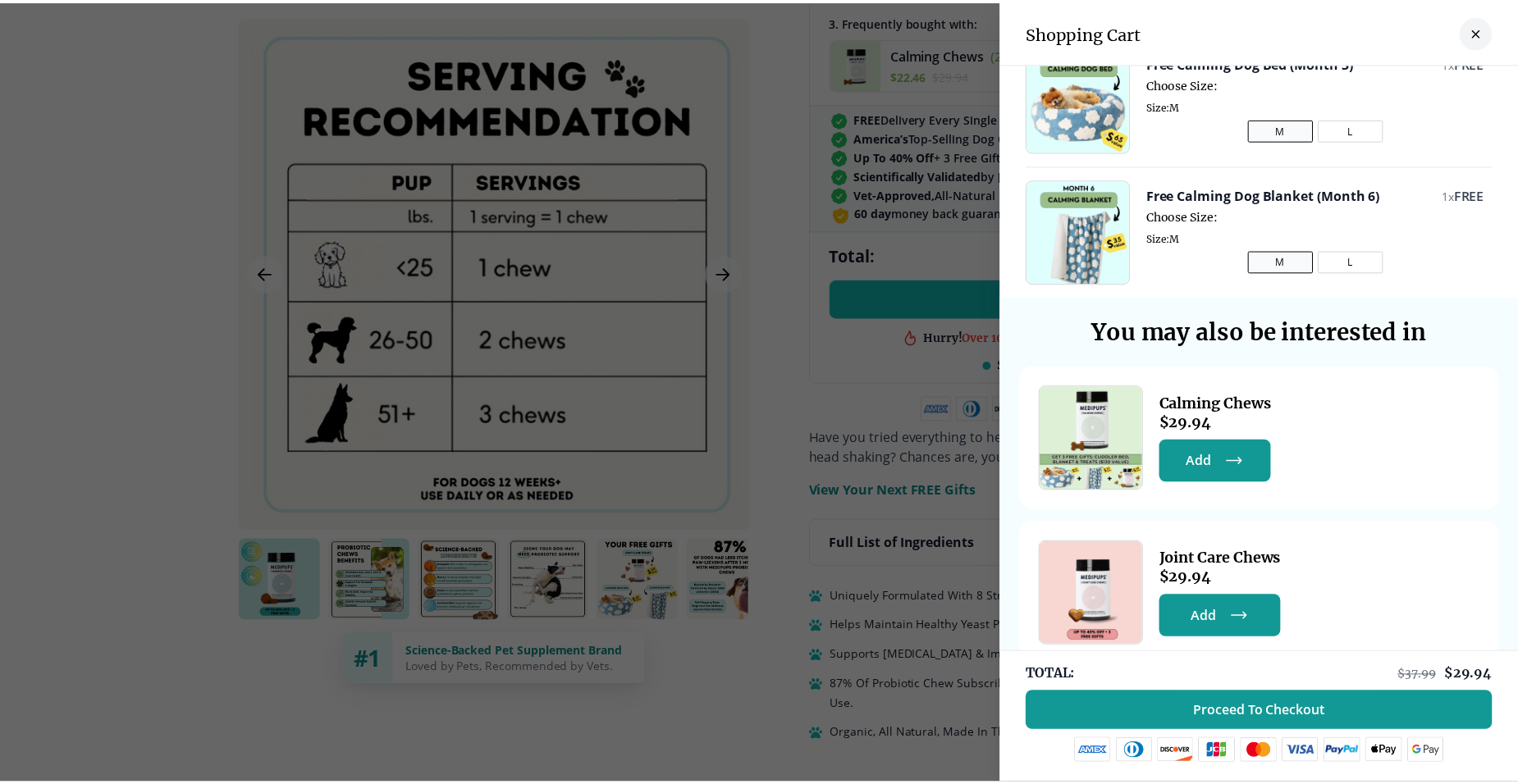
scroll to position [334, 0]
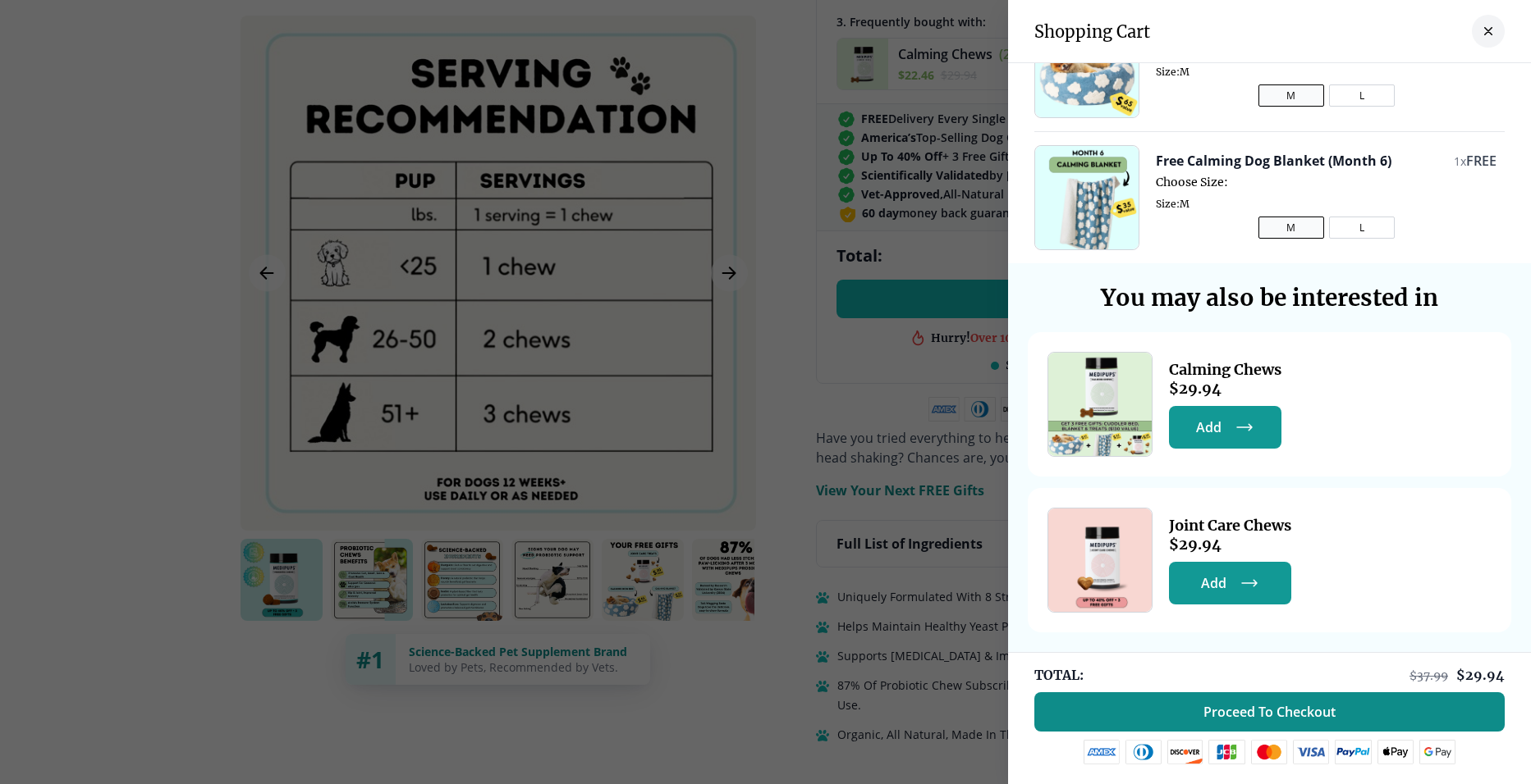
click at [1237, 705] on span "Proceed To Checkout" at bounding box center [1269, 712] width 132 height 17
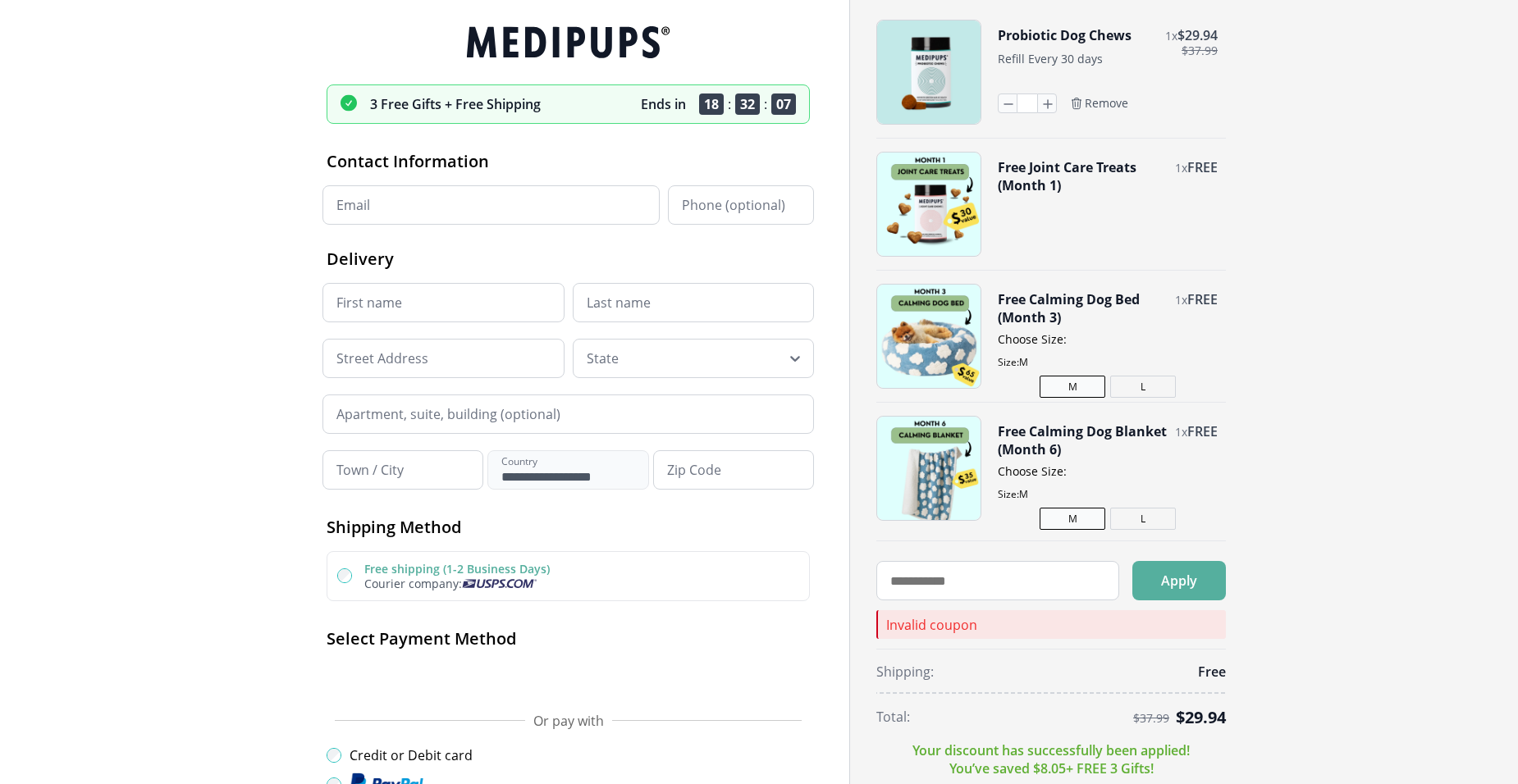
type input "**********"
type input "******"
type input "*****"
type input "**********"
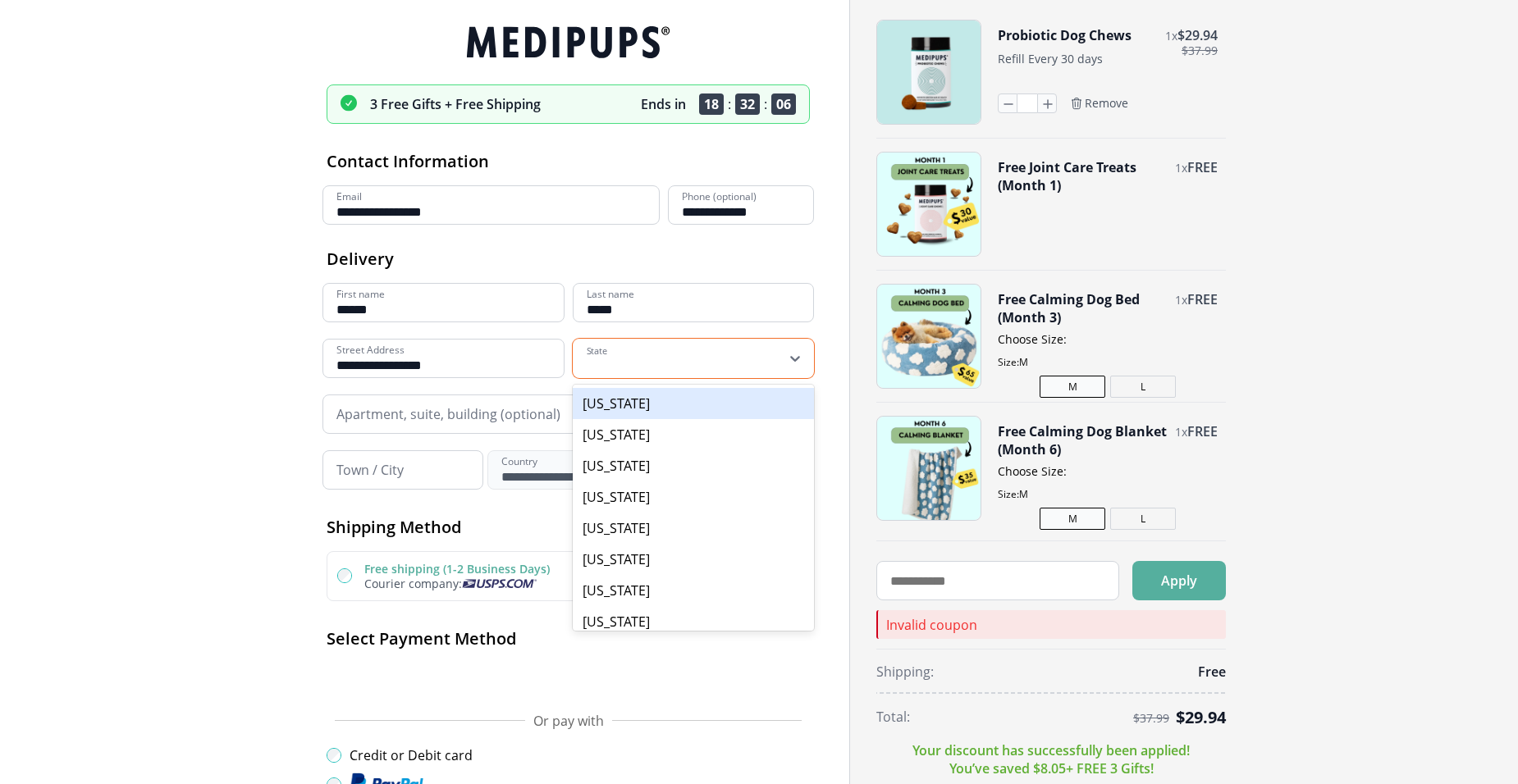
type input "*********"
type input "*****"
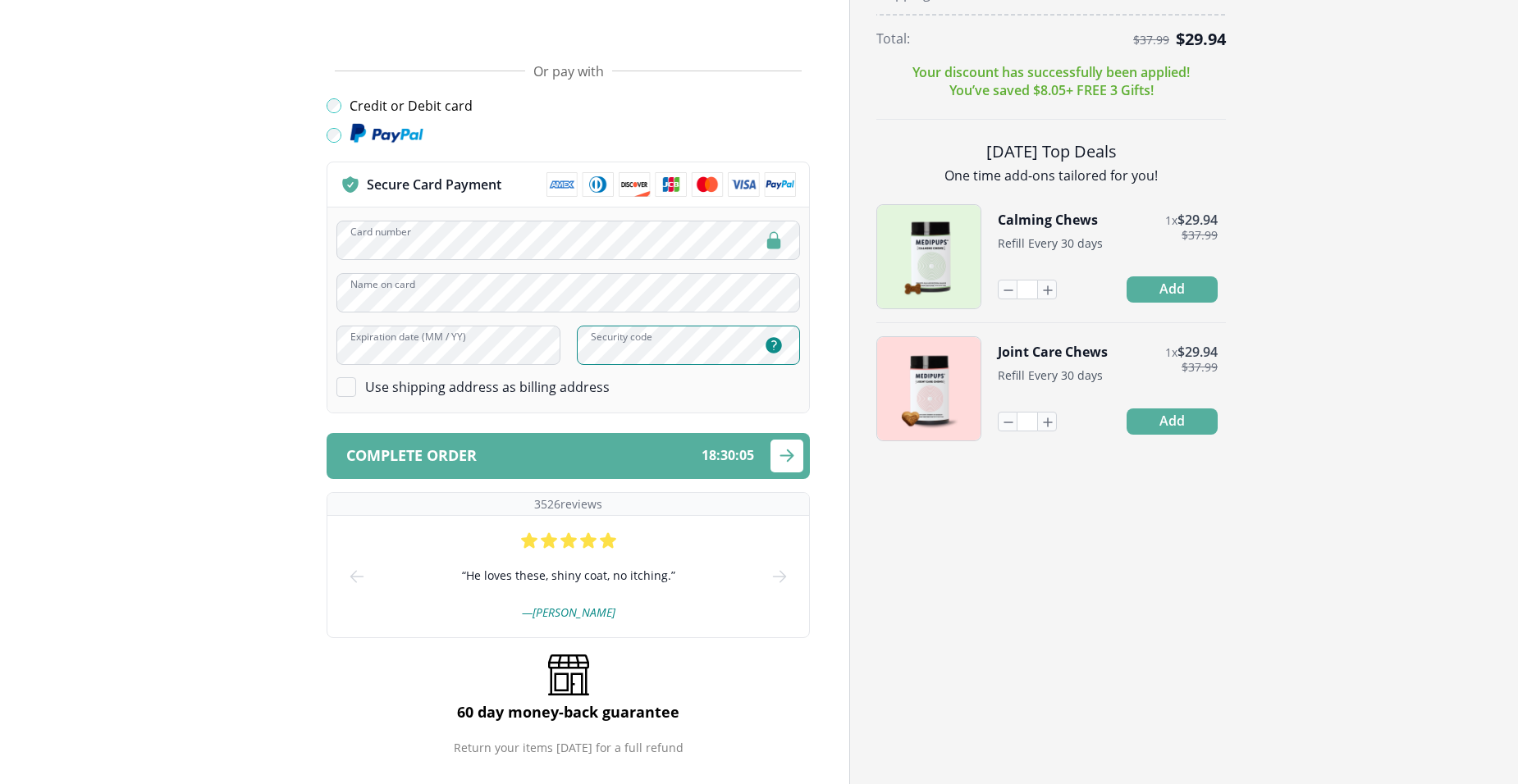
scroll to position [657, 0]
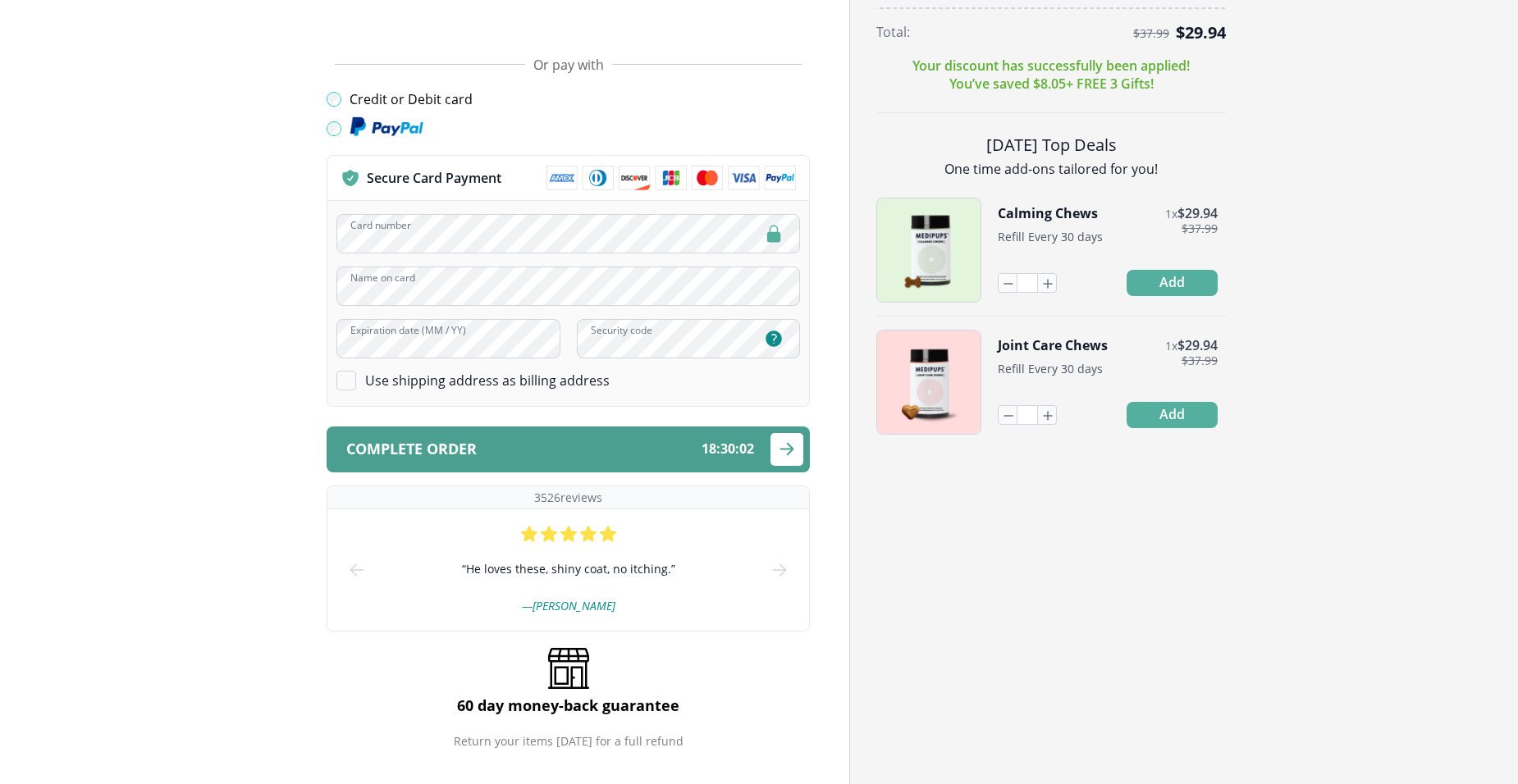
click at [786, 451] on icon "submit" at bounding box center [787, 448] width 19 height 20
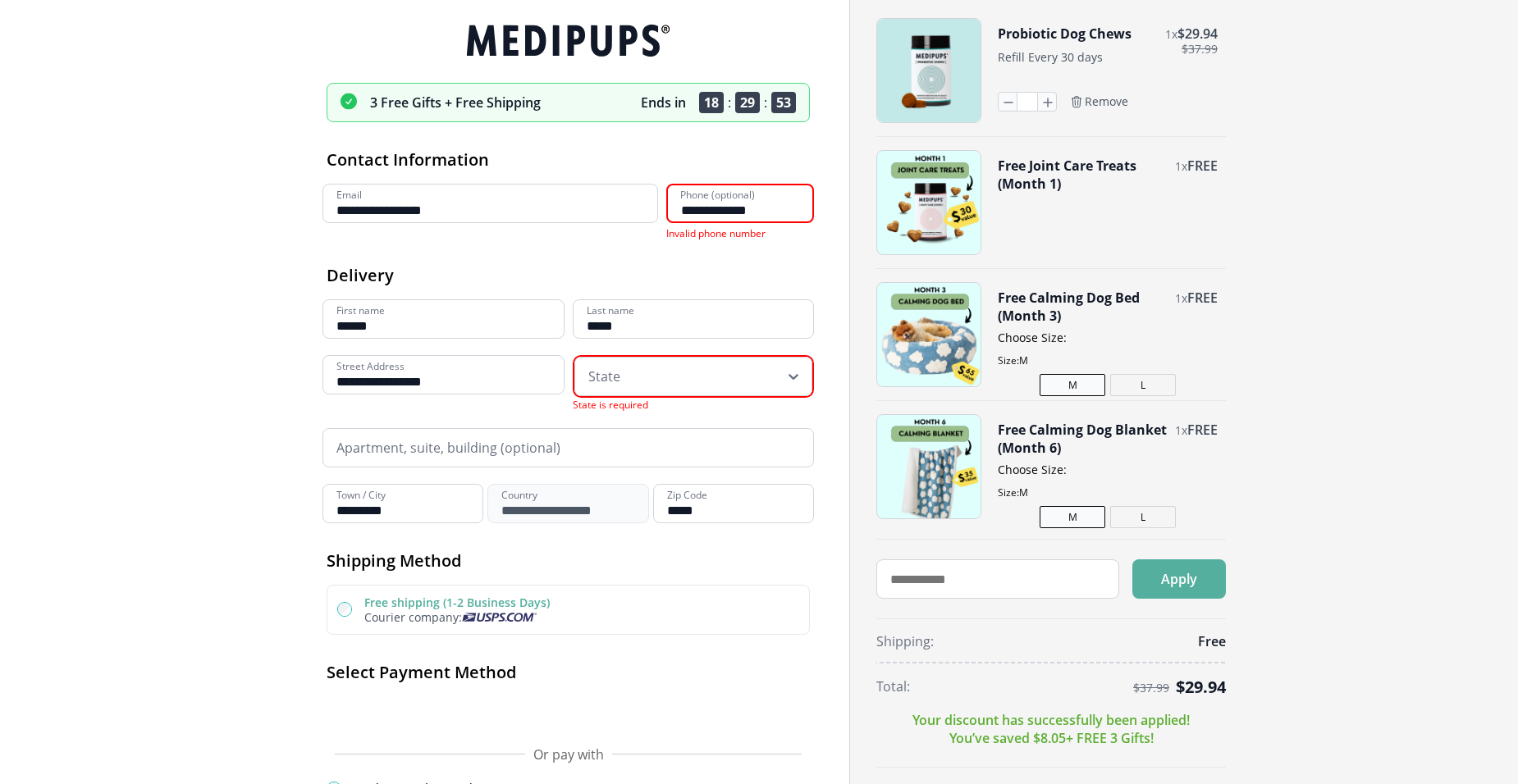
scroll to position [0, 0]
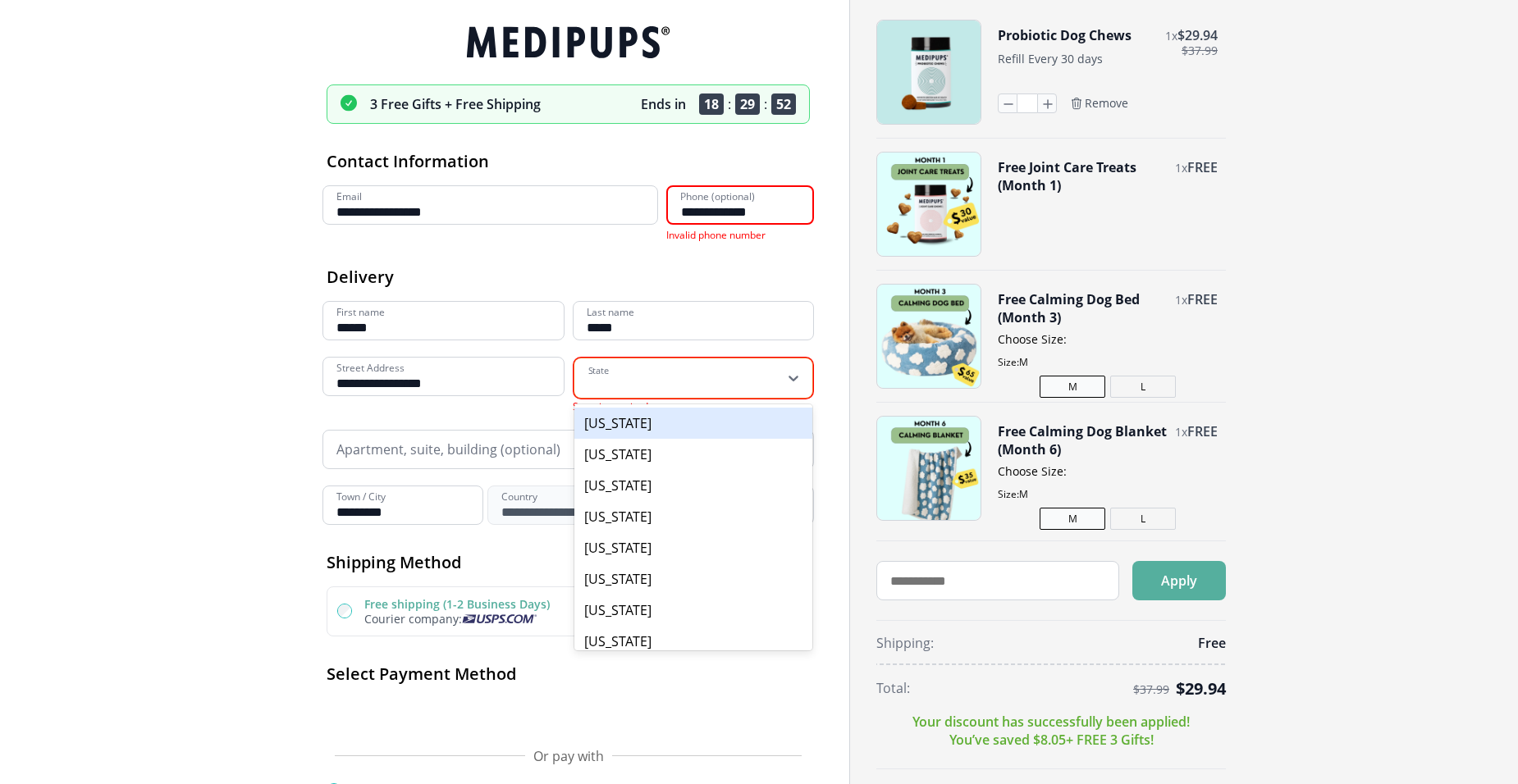
click at [794, 381] on icon at bounding box center [793, 378] width 10 height 6
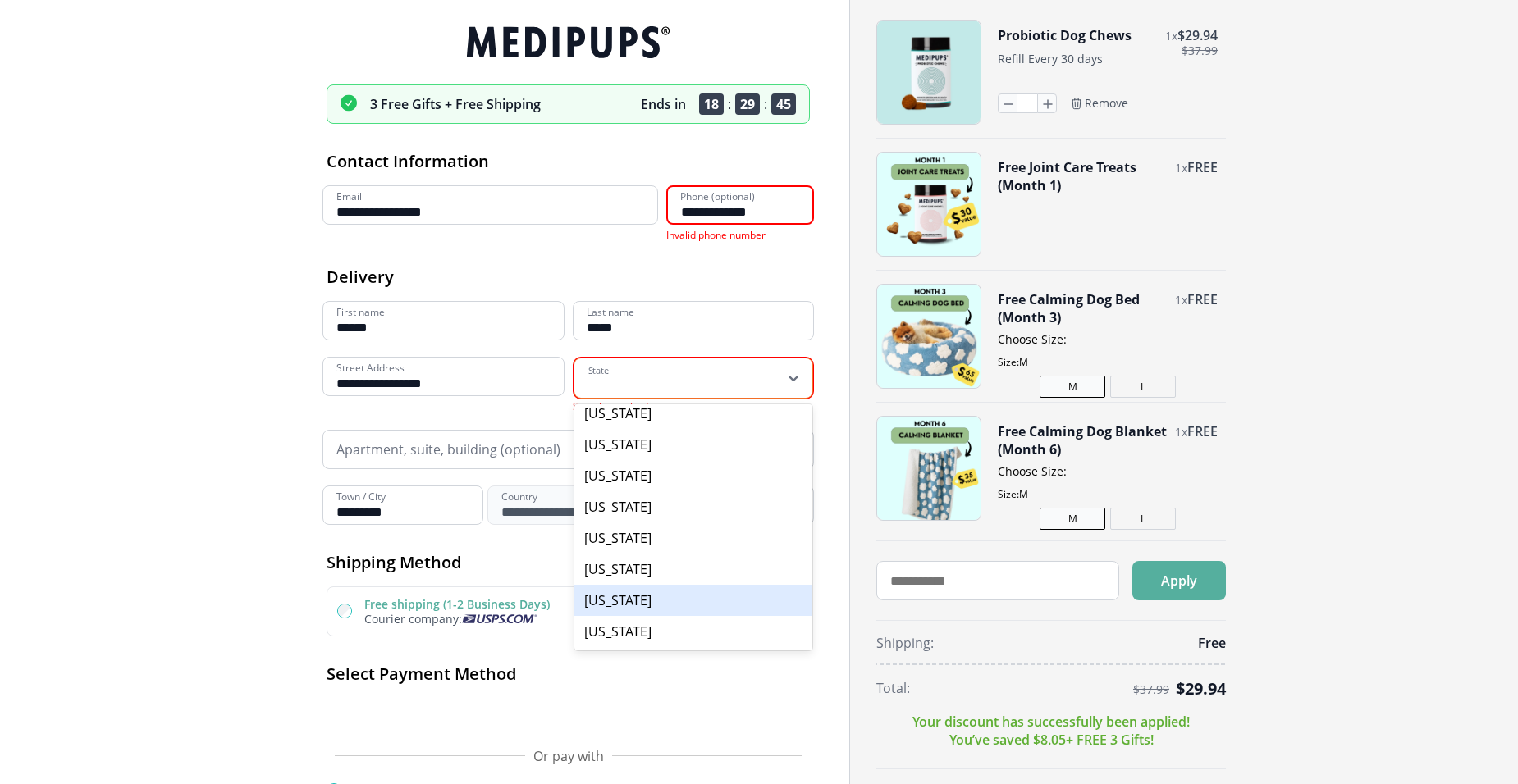
click at [635, 599] on div "New York" at bounding box center [694, 599] width 239 height 31
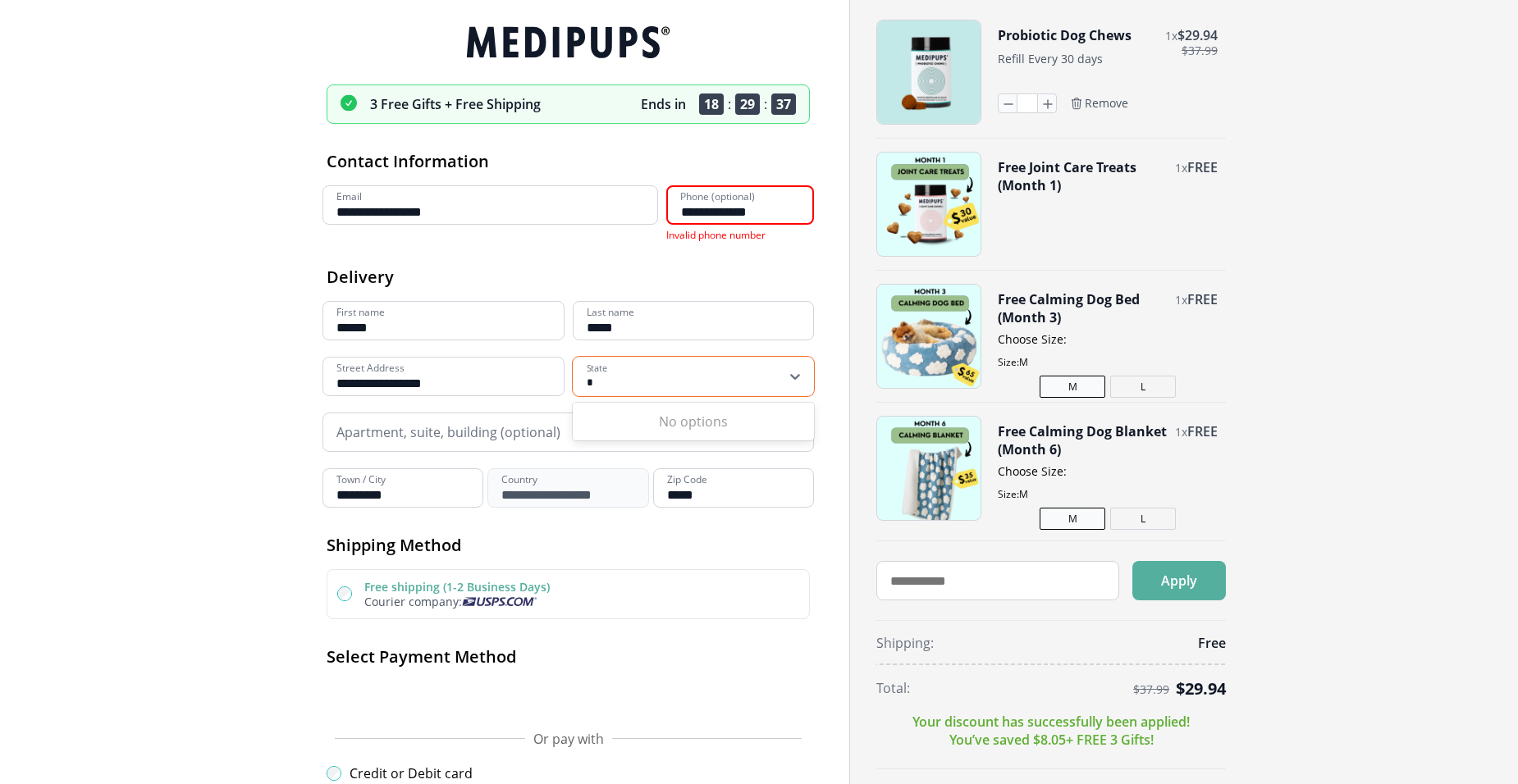
type input "*"
drag, startPoint x: 716, startPoint y: 209, endPoint x: 633, endPoint y: 208, distance: 83.0
click at [633, 208] on div "**********" at bounding box center [568, 214] width 491 height 57
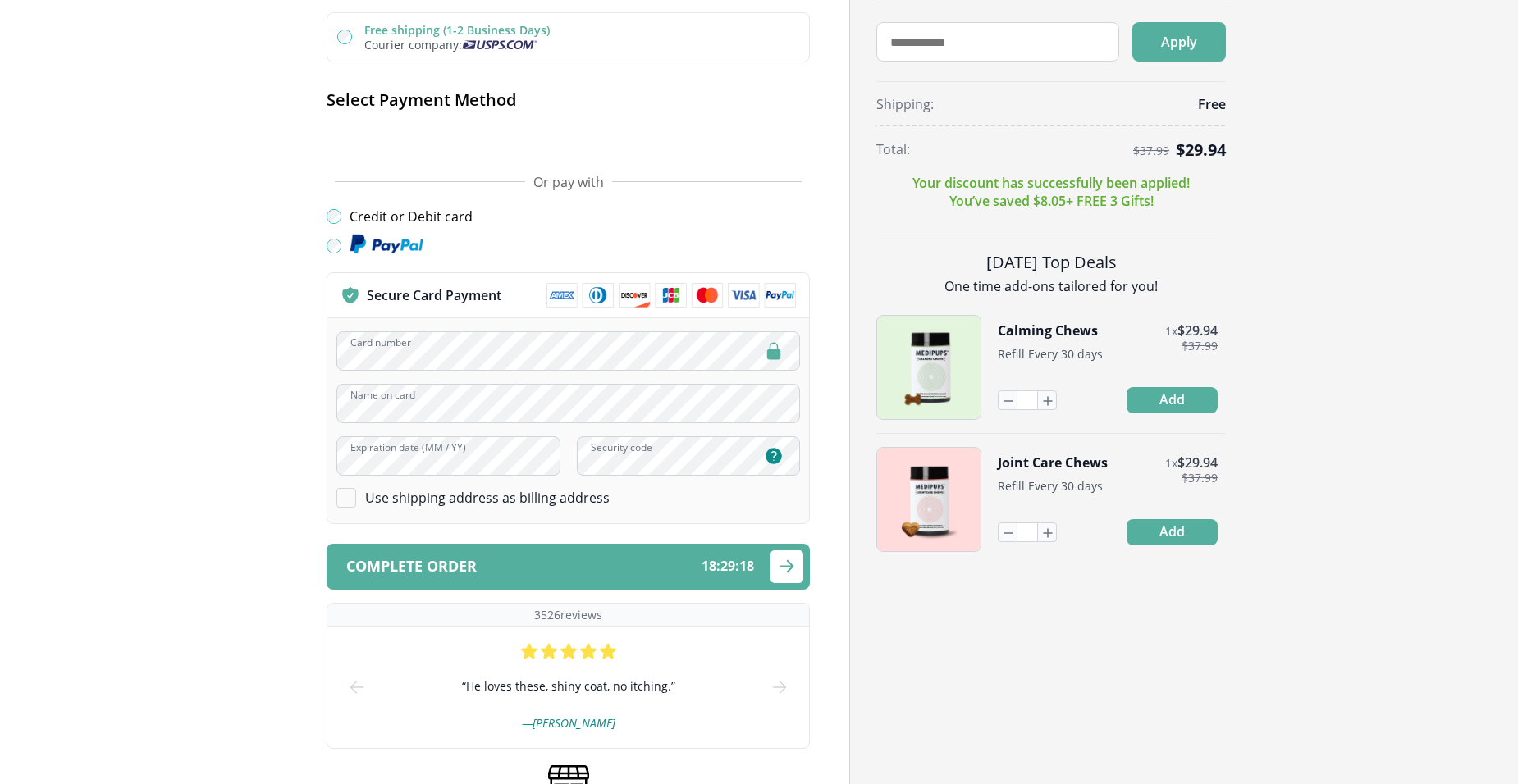
scroll to position [657, 0]
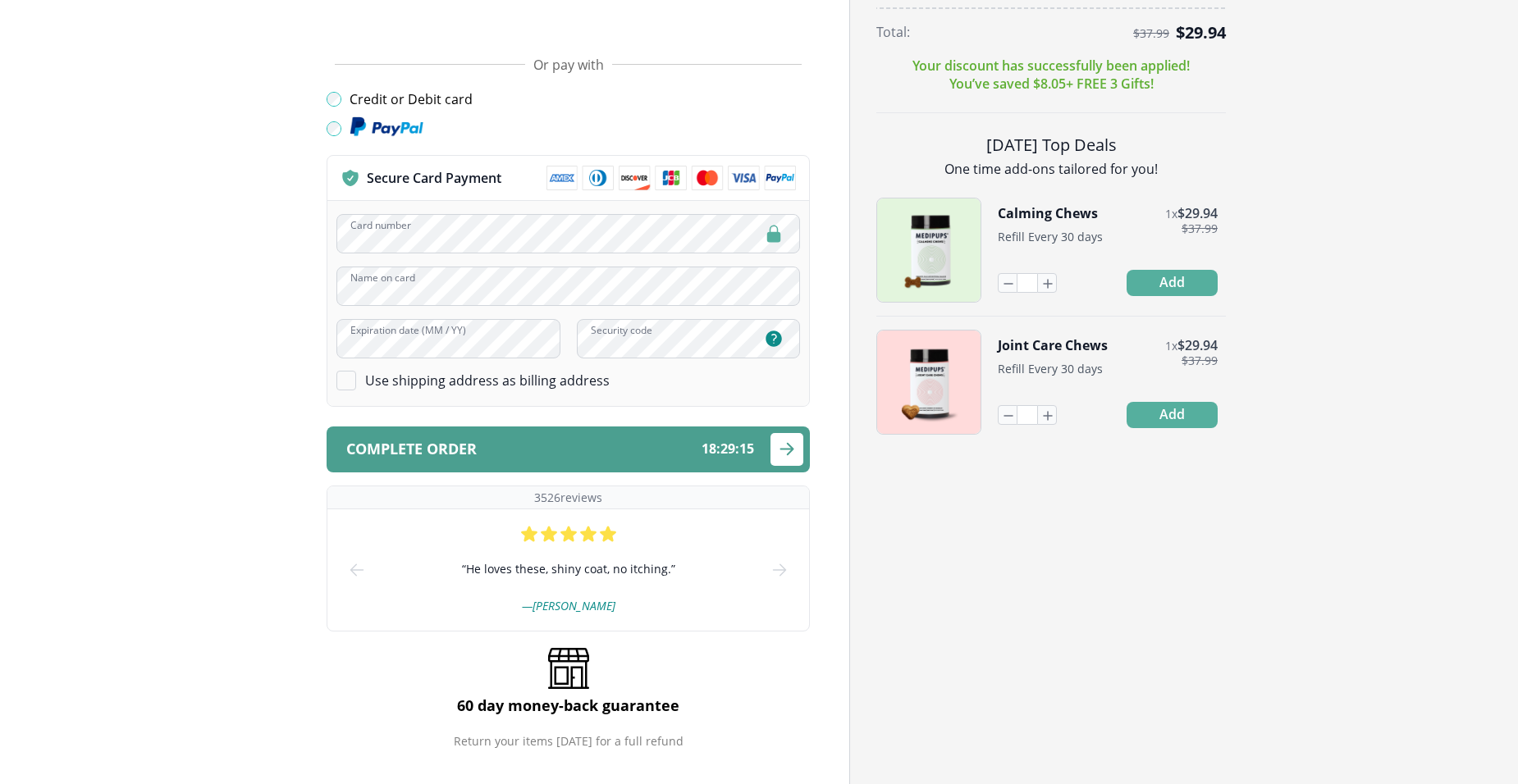
type input "**********"
click at [789, 445] on icon "submit" at bounding box center [788, 449] width 12 height 11
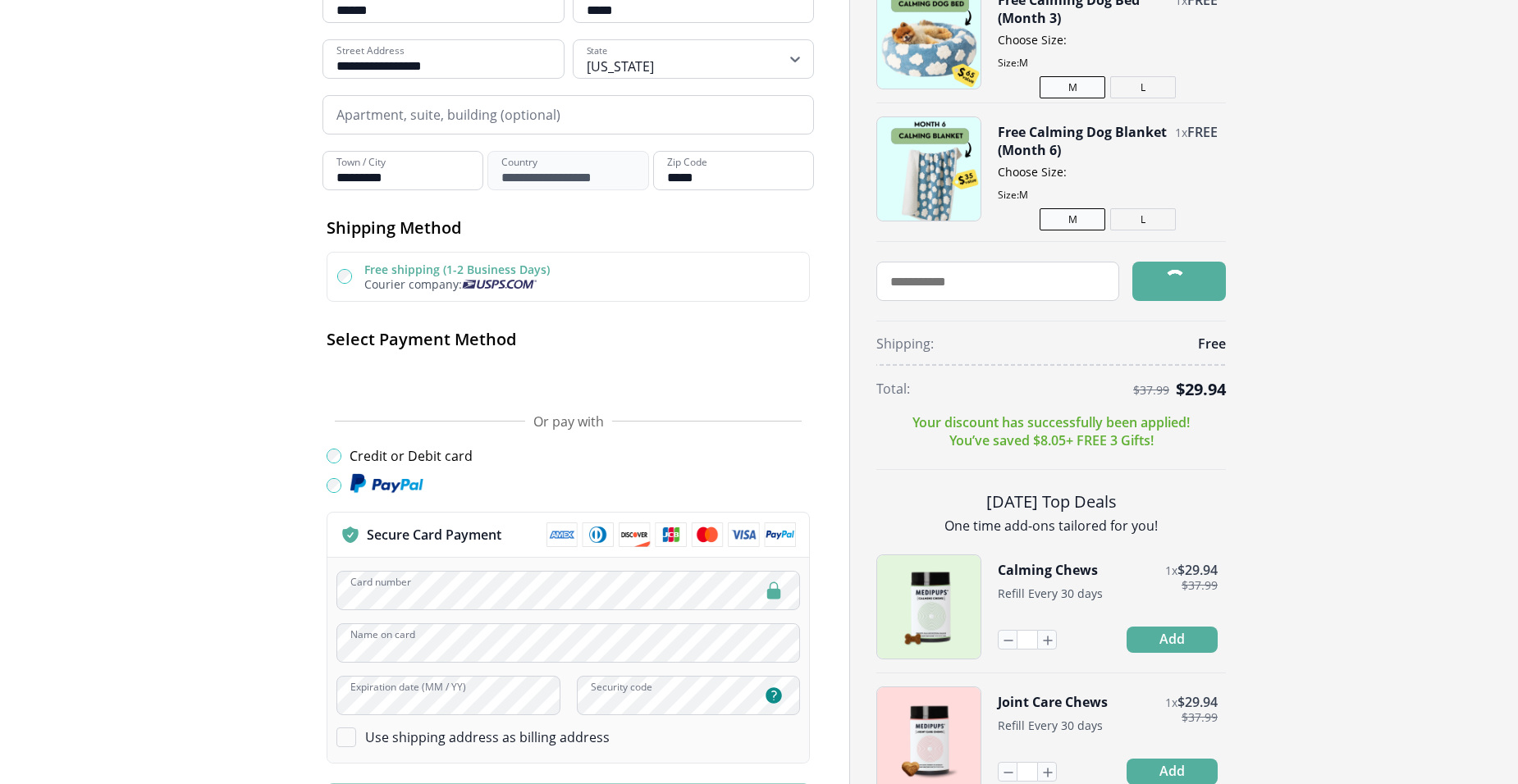
scroll to position [246, 0]
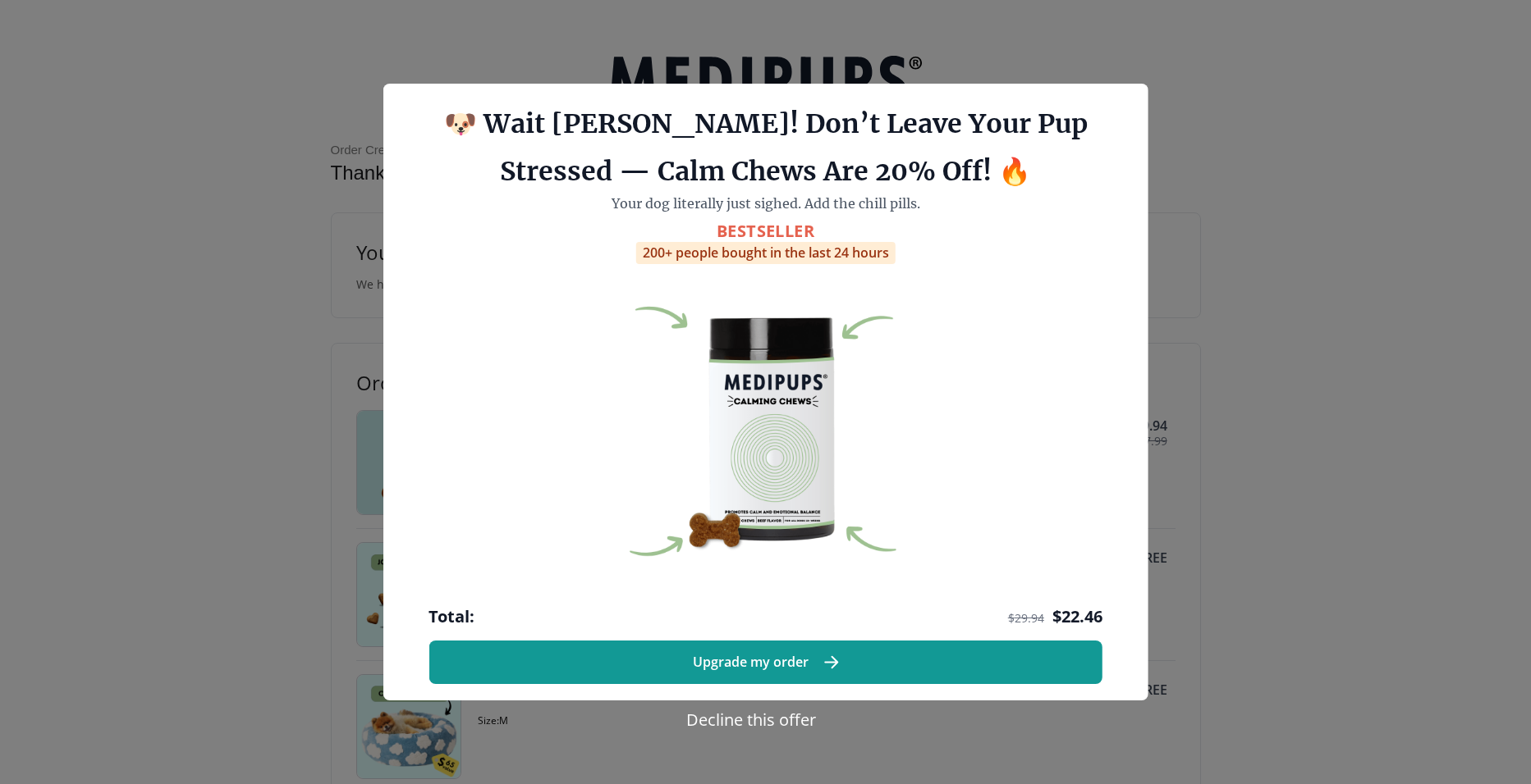
click at [791, 718] on button "Decline this offer" at bounding box center [751, 719] width 140 height 24
